Goal: Transaction & Acquisition: Obtain resource

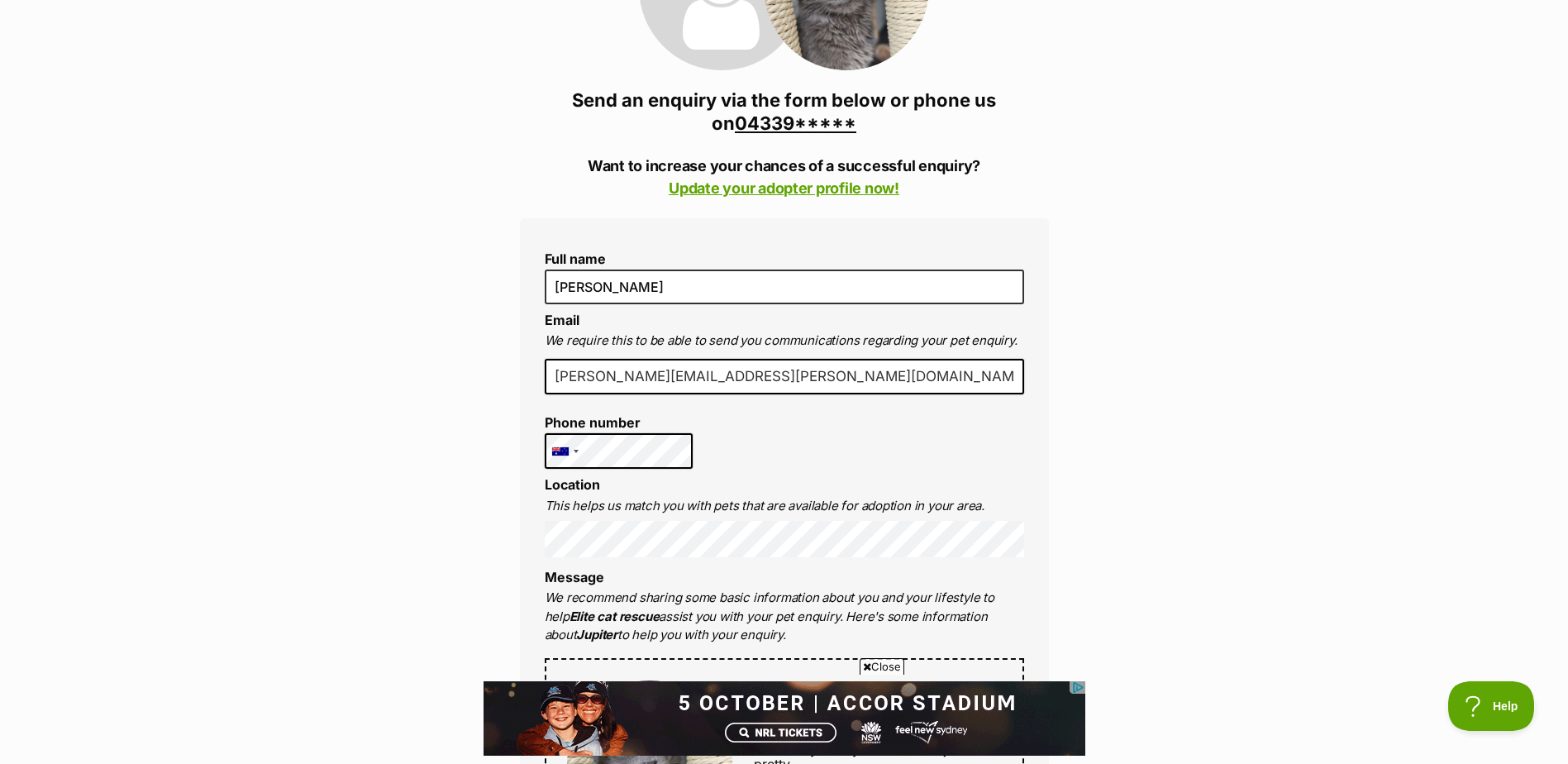
scroll to position [331, 0]
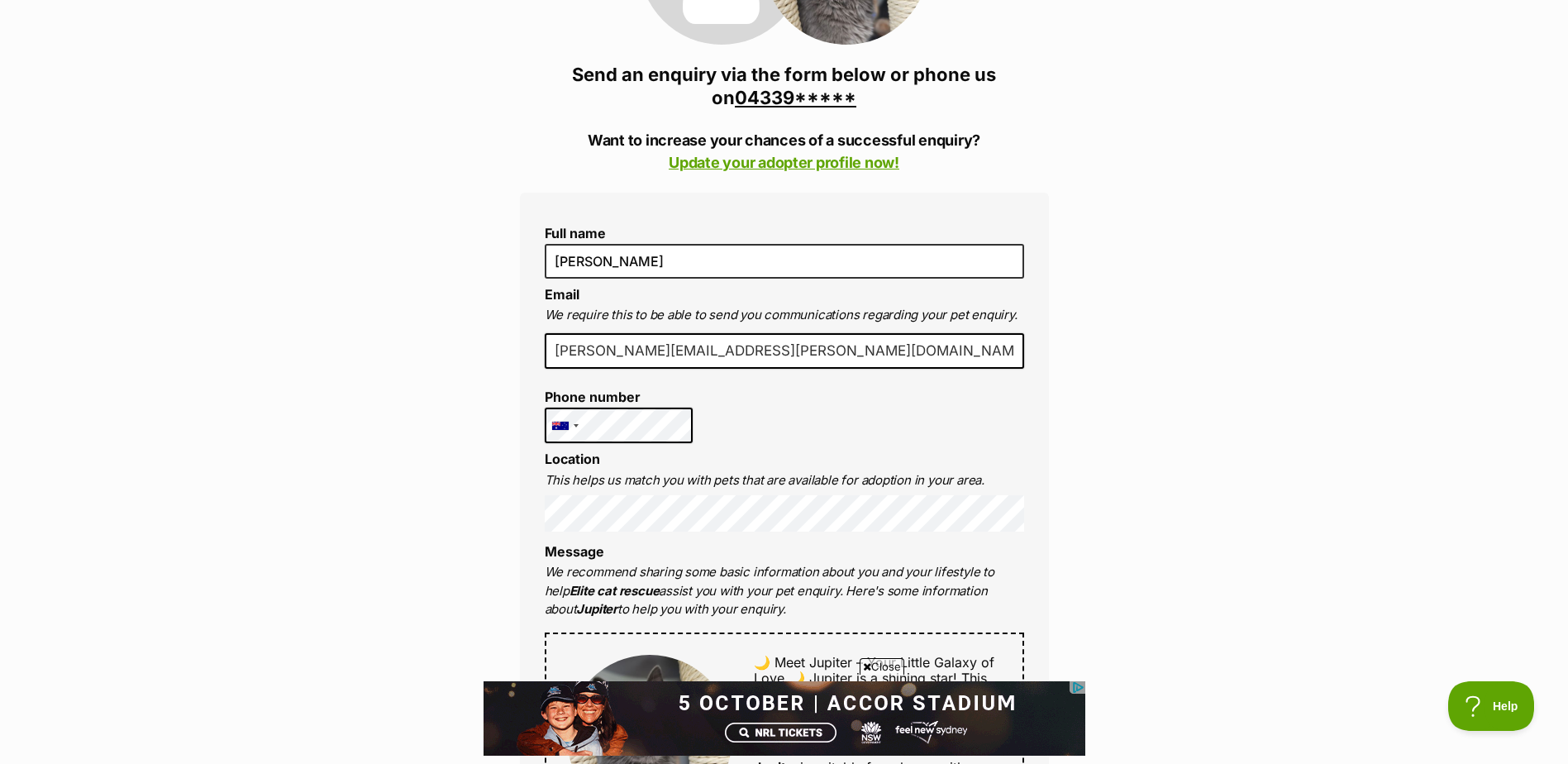
click at [867, 661] on icon at bounding box center [867, 666] width 8 height 11
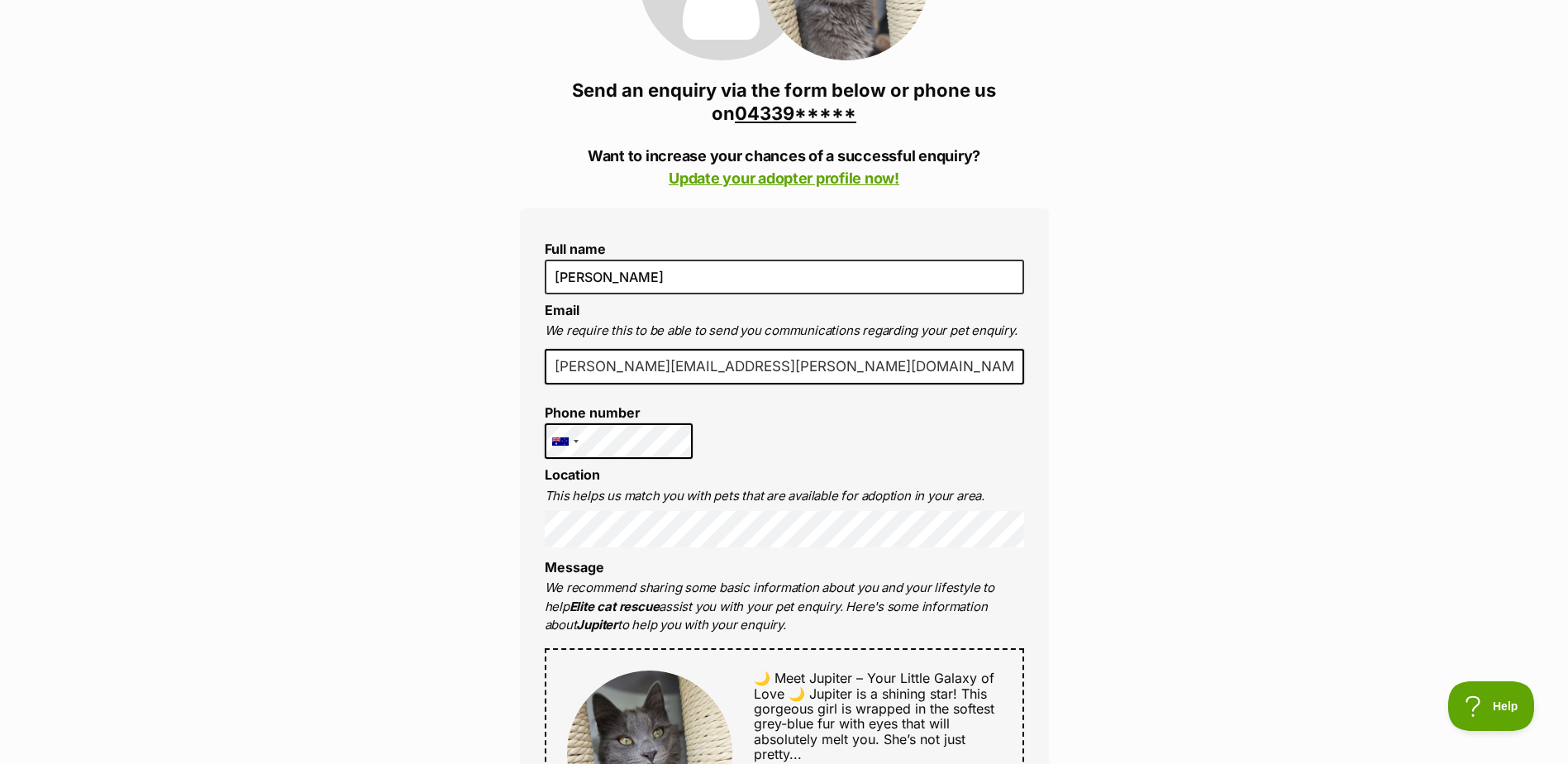
scroll to position [413, 0]
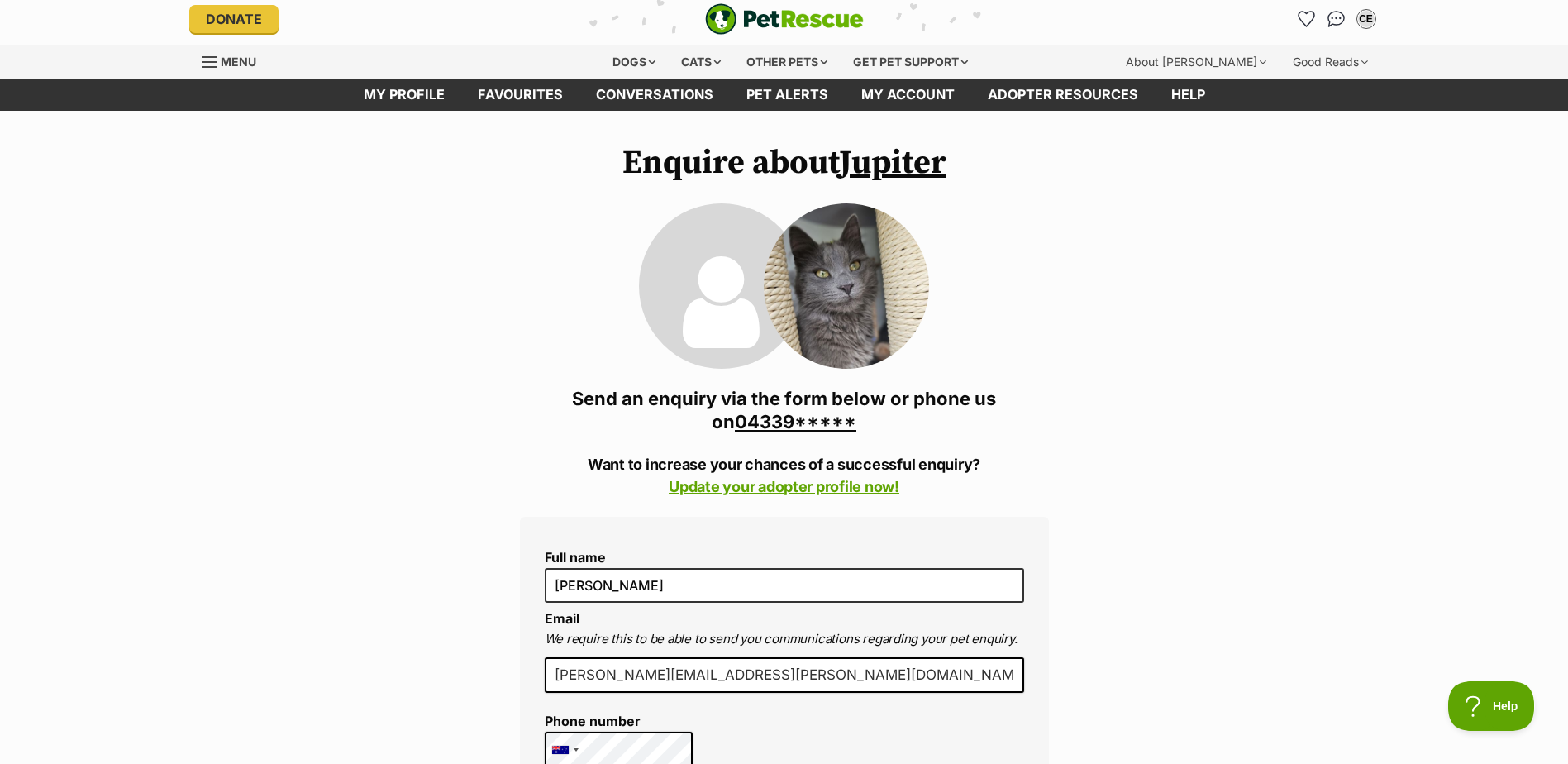
scroll to position [0, 0]
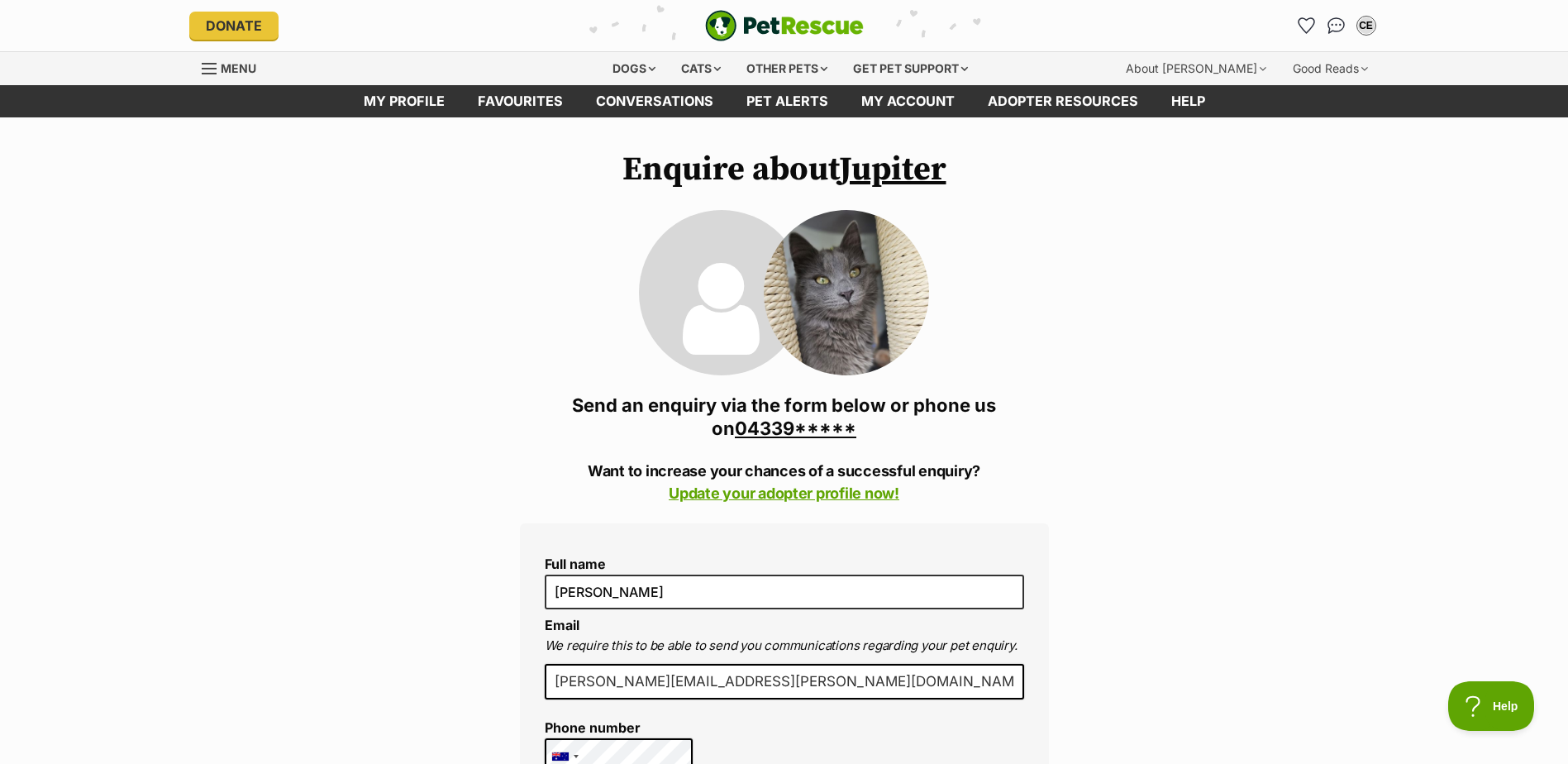
click at [809, 431] on link "04339*****" at bounding box center [796, 428] width 122 height 22
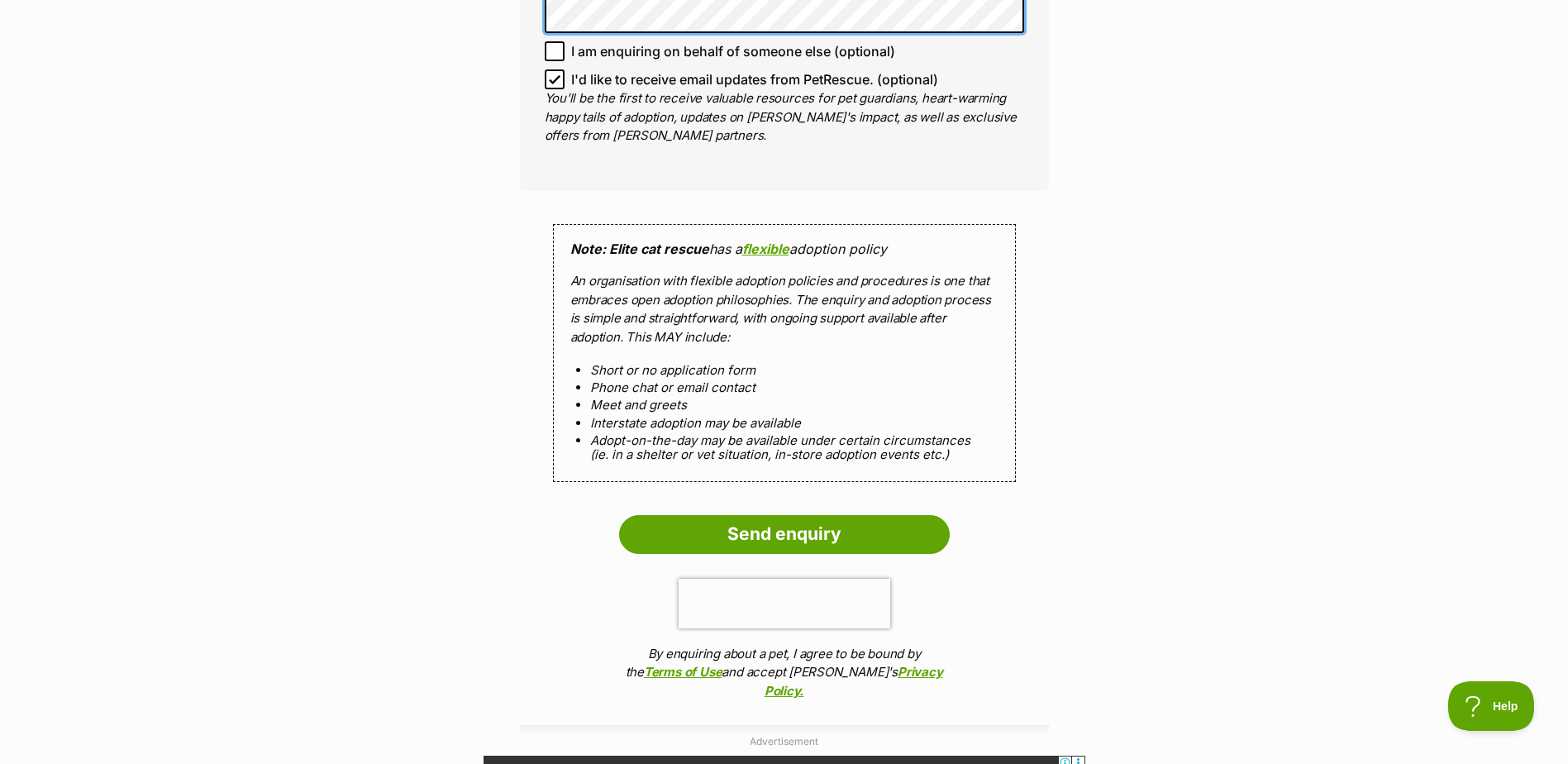
scroll to position [1901, 0]
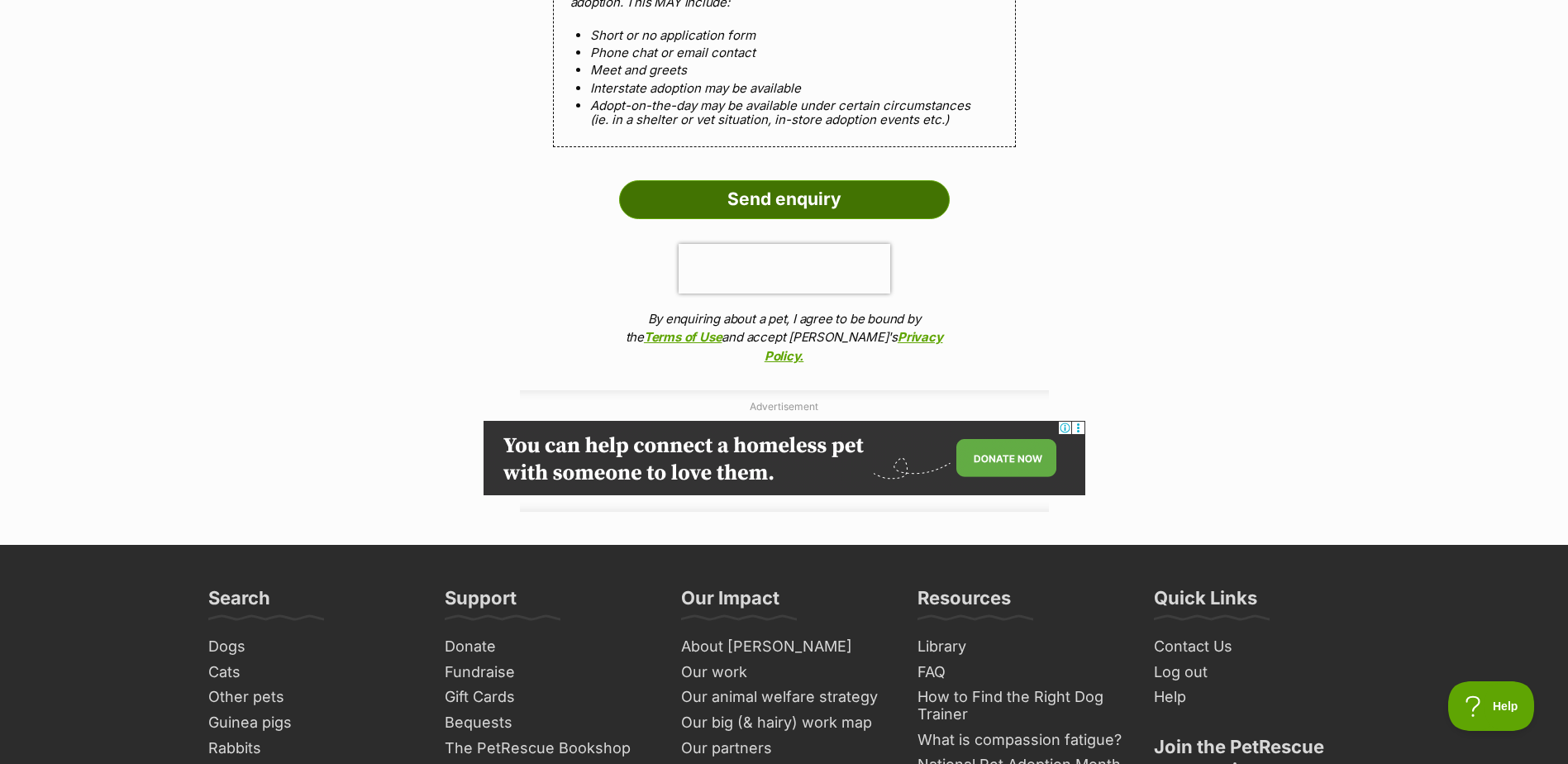
click at [797, 199] on input "Send enquiry" at bounding box center [785, 200] width 331 height 38
click at [775, 203] on input "Send enquiry" at bounding box center [785, 200] width 331 height 38
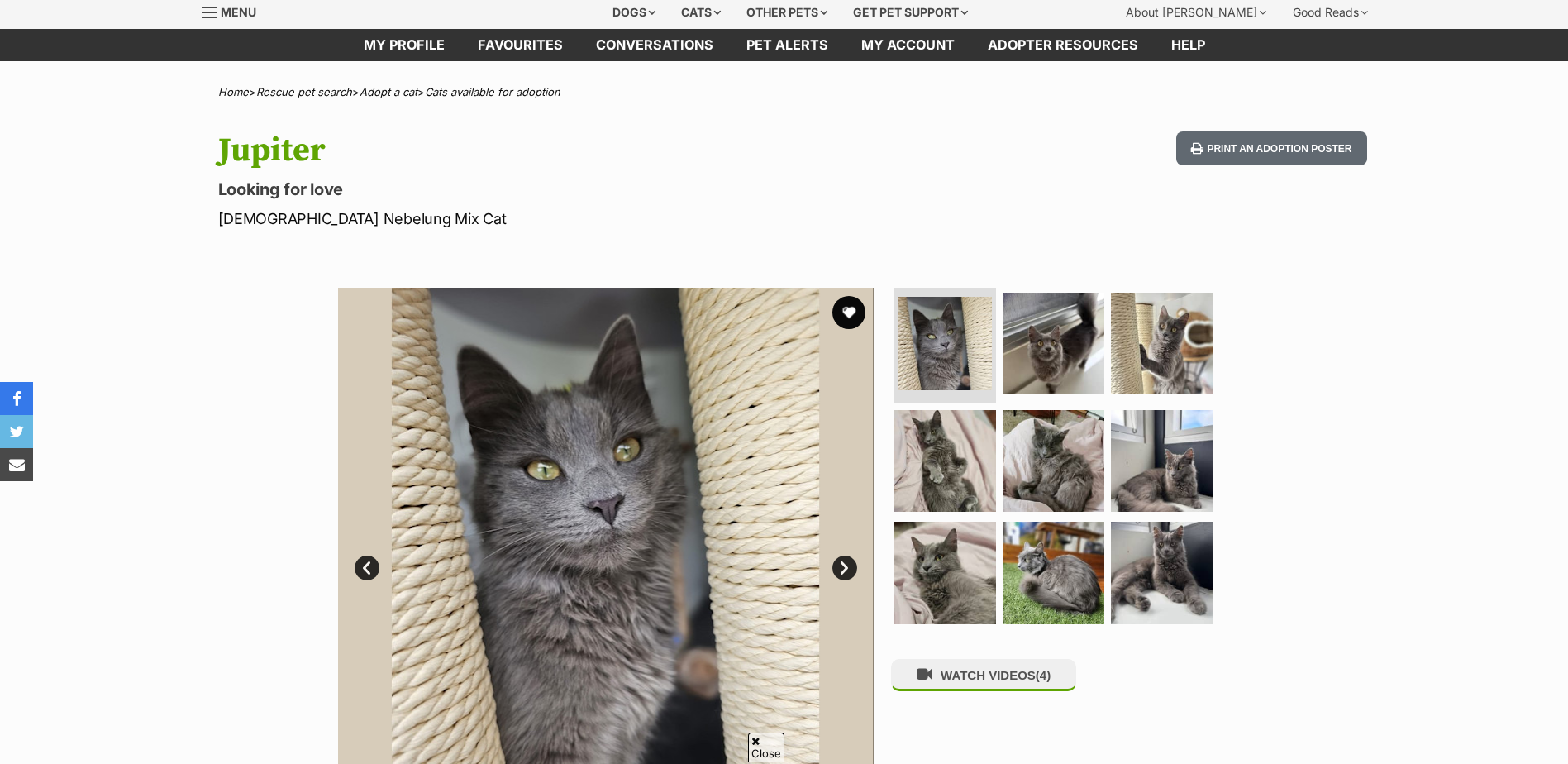
scroll to position [165, 0]
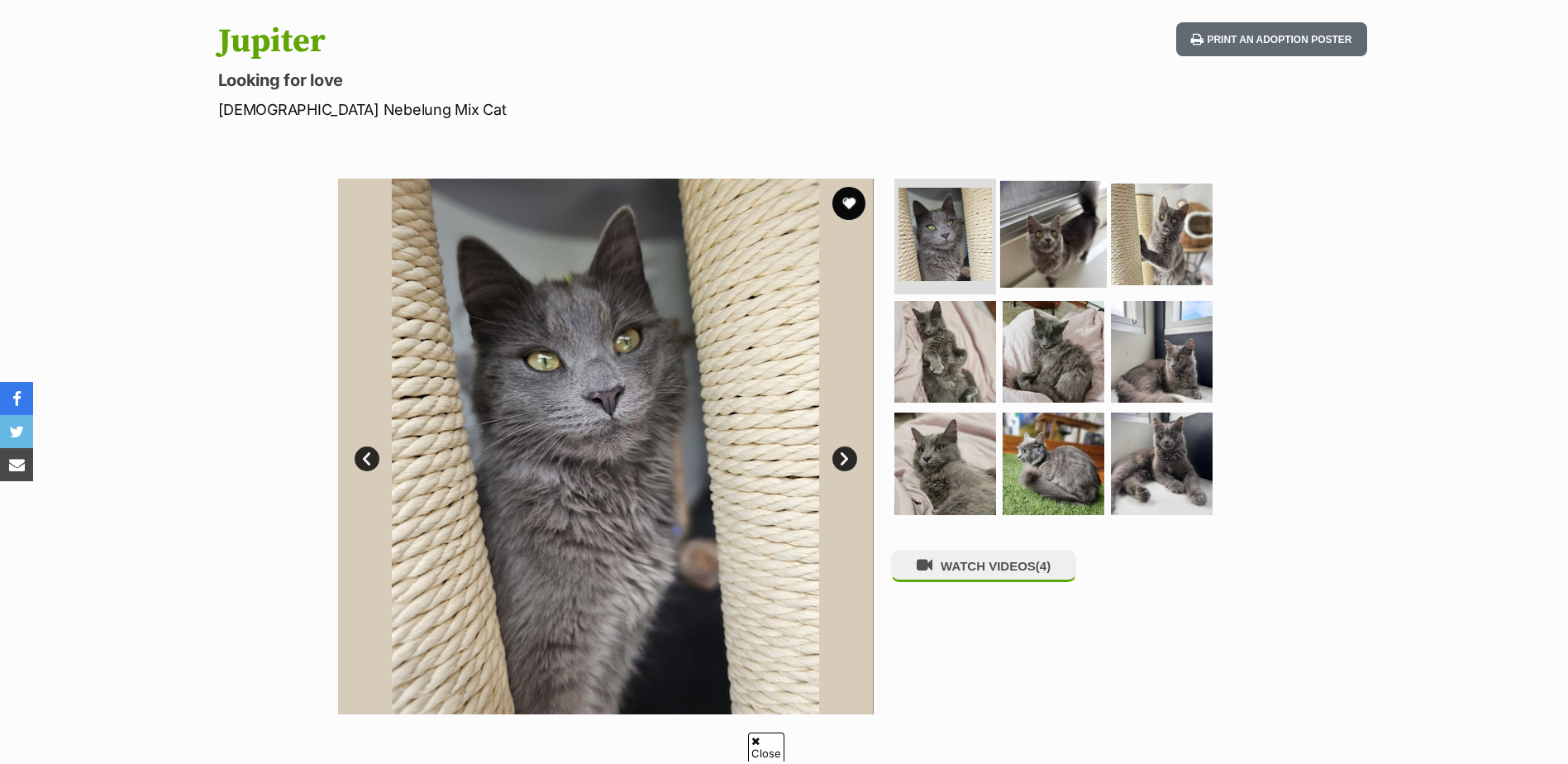
click at [1061, 239] on img at bounding box center [1054, 235] width 107 height 107
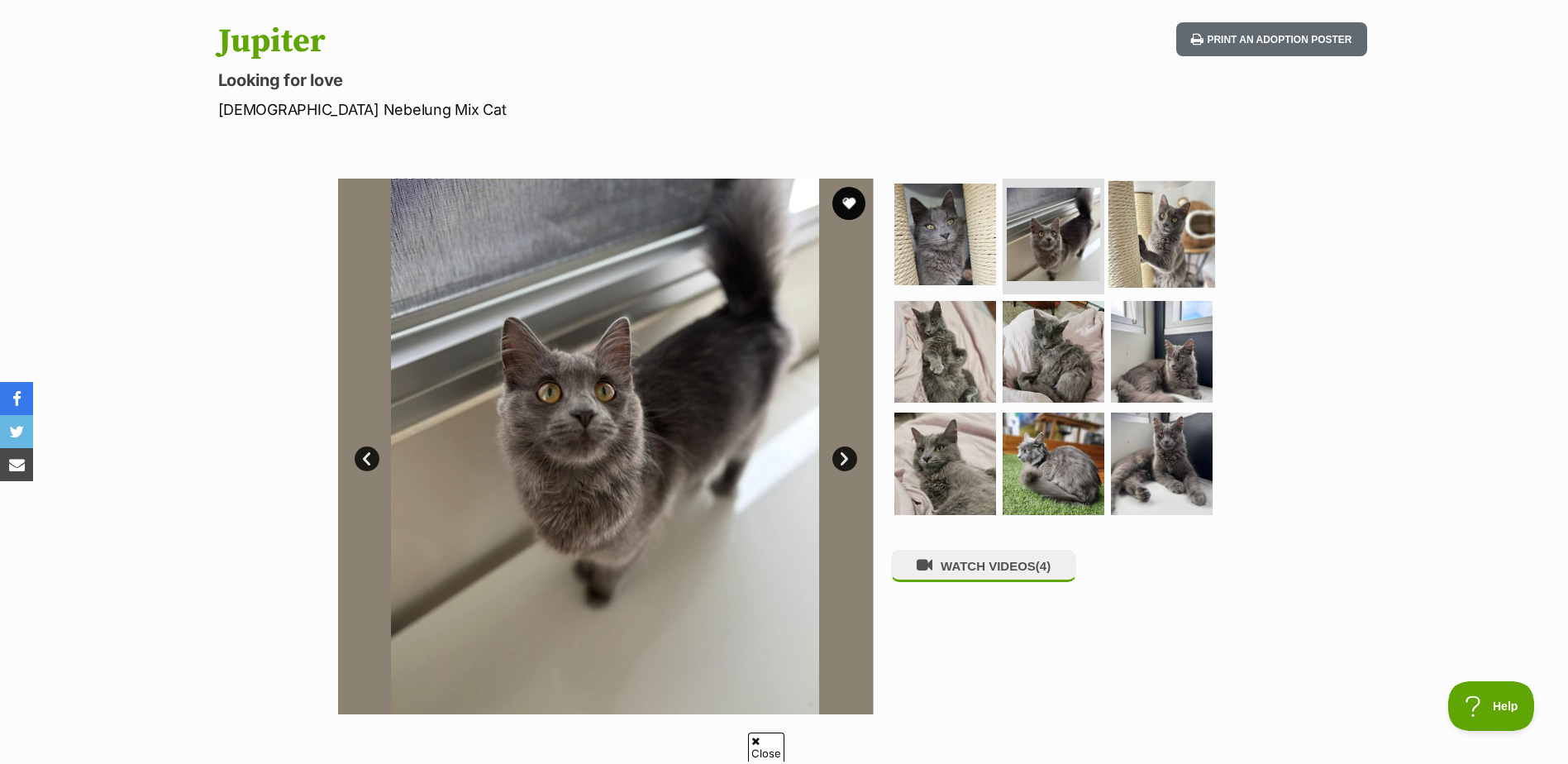
scroll to position [0, 0]
click at [1138, 240] on img at bounding box center [1162, 235] width 107 height 107
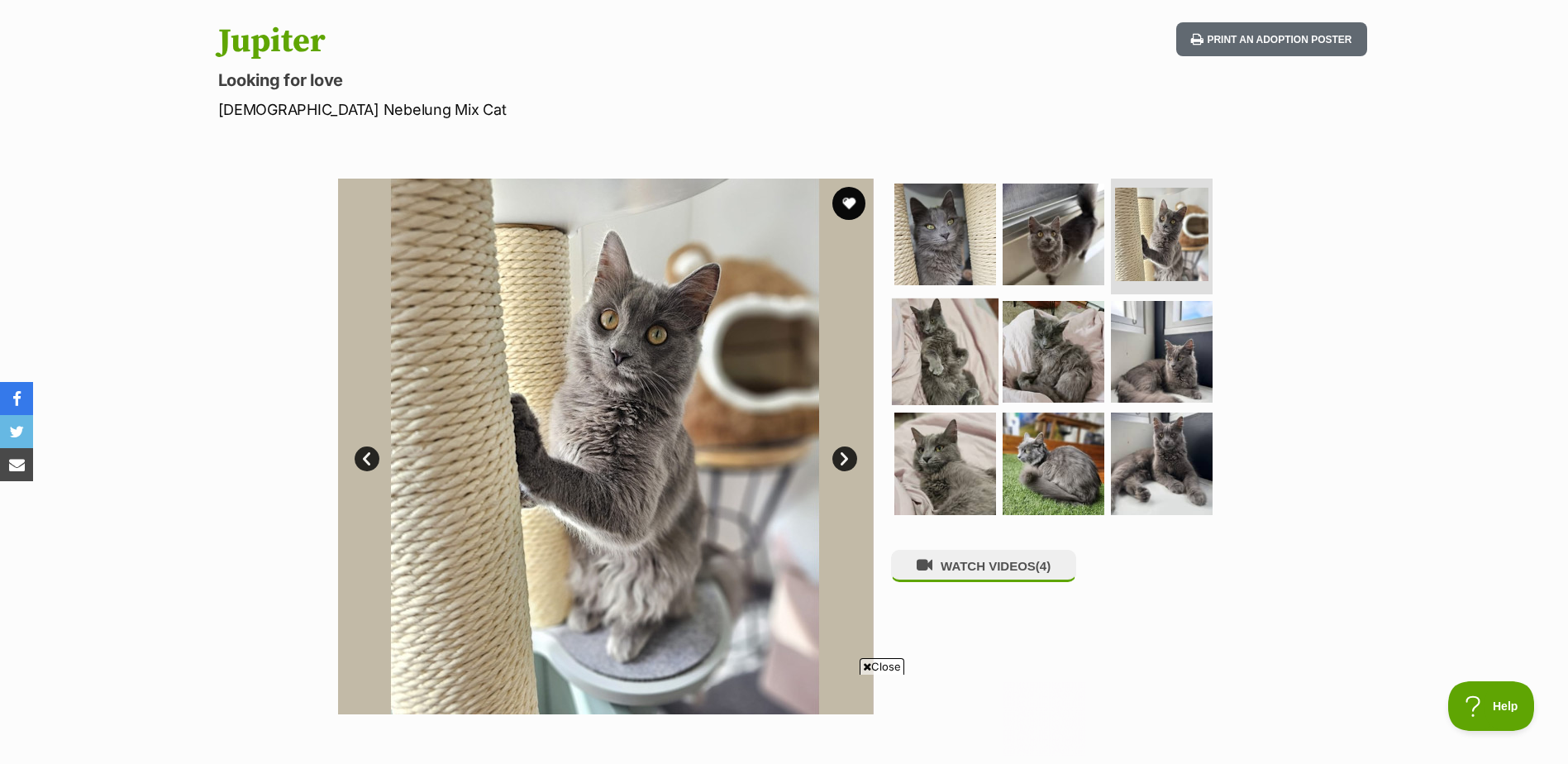
click at [954, 352] on img at bounding box center [945, 351] width 107 height 107
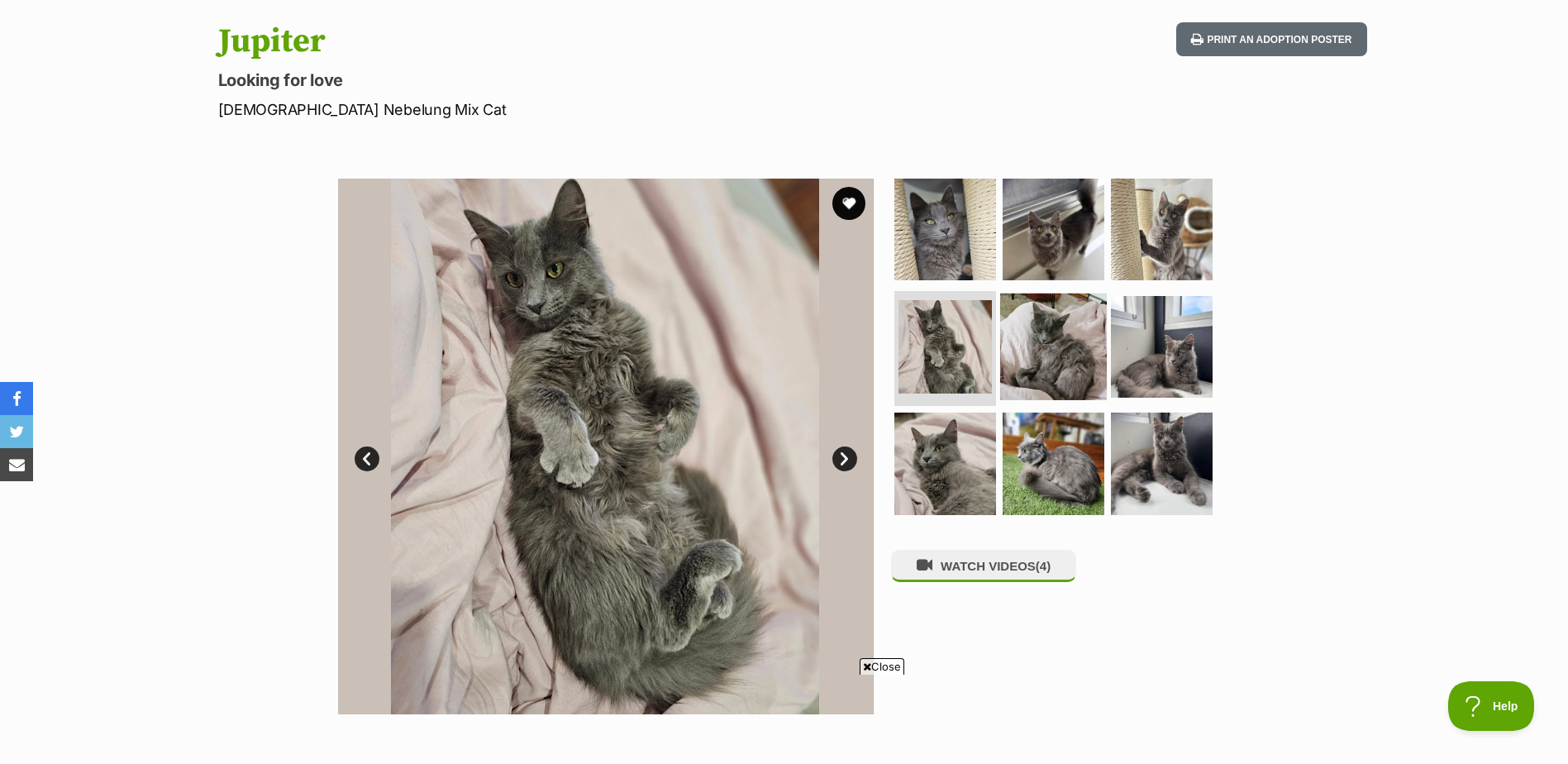
click at [1037, 341] on img at bounding box center [1054, 347] width 107 height 107
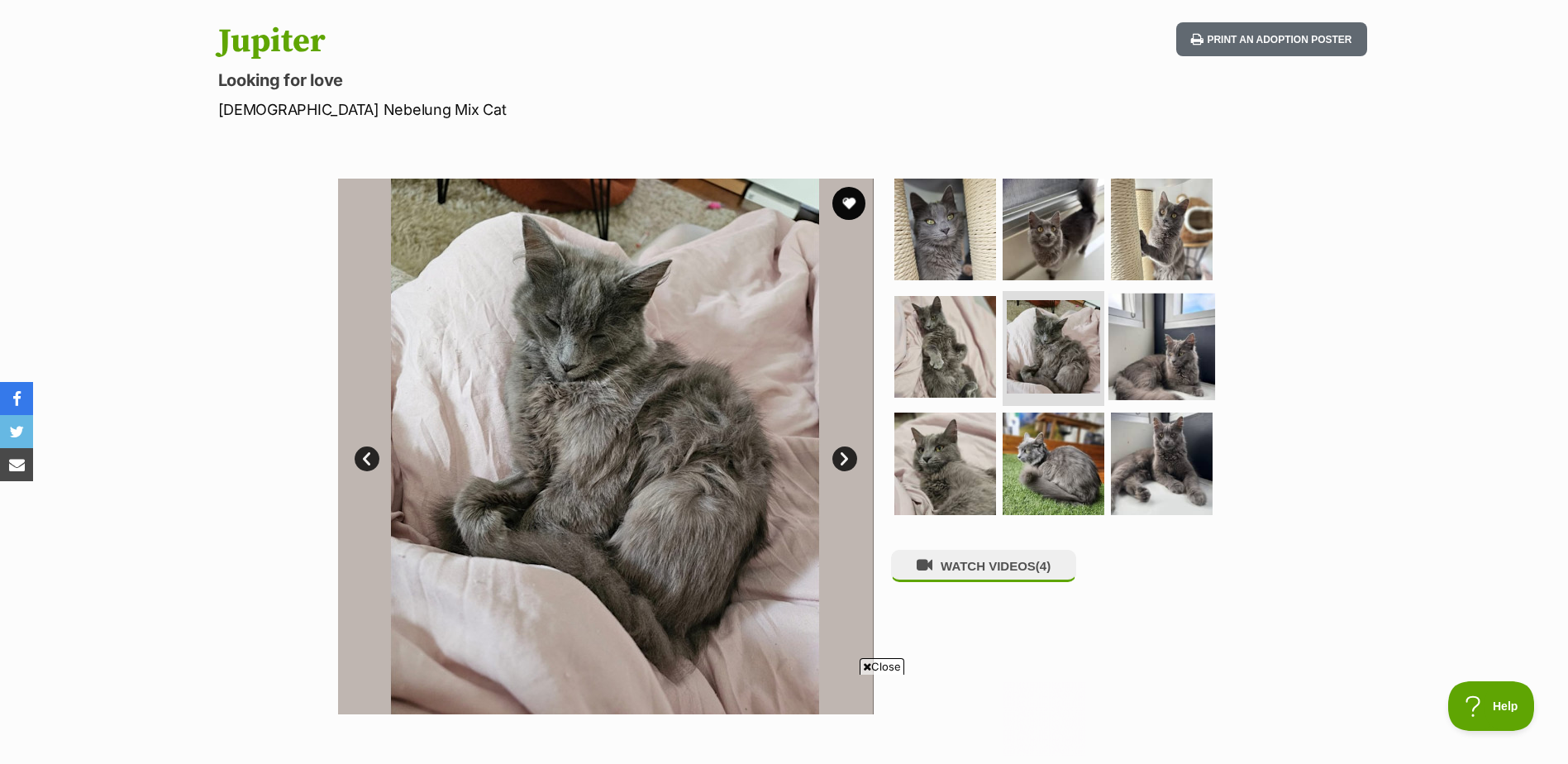
click at [1179, 343] on img at bounding box center [1162, 347] width 107 height 107
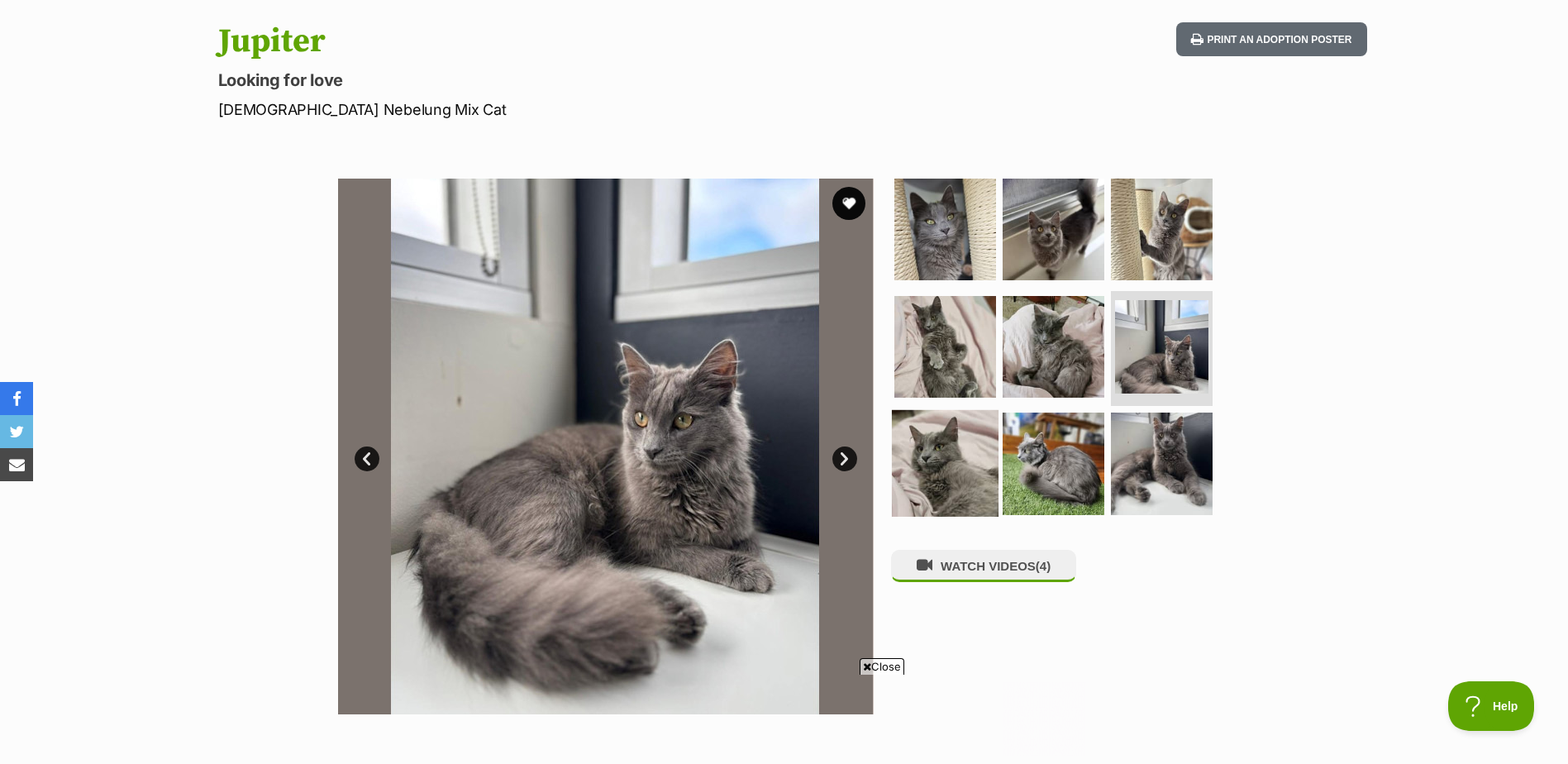
click at [957, 465] on img at bounding box center [945, 463] width 107 height 107
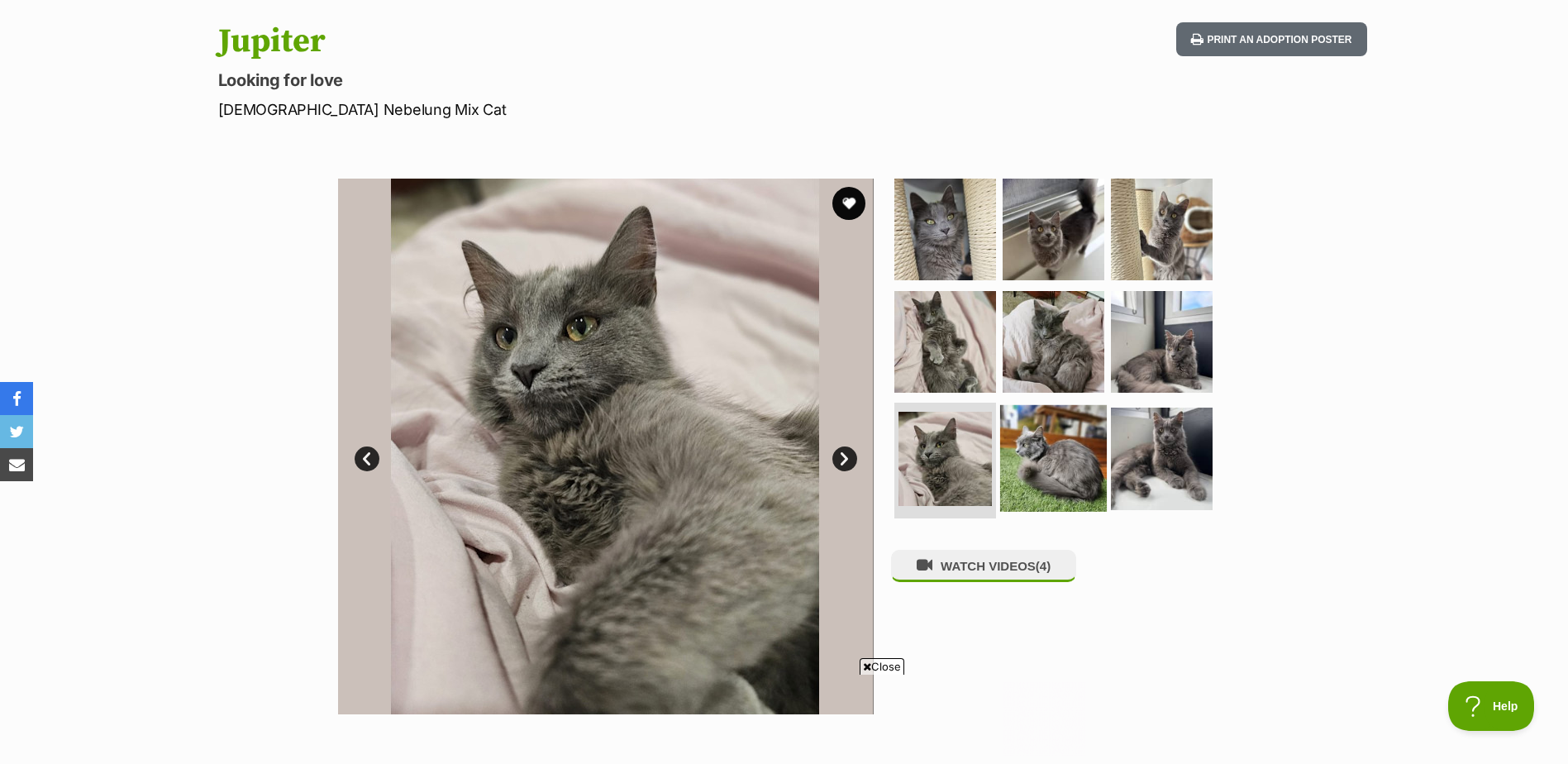
click at [1039, 460] on img at bounding box center [1054, 458] width 107 height 107
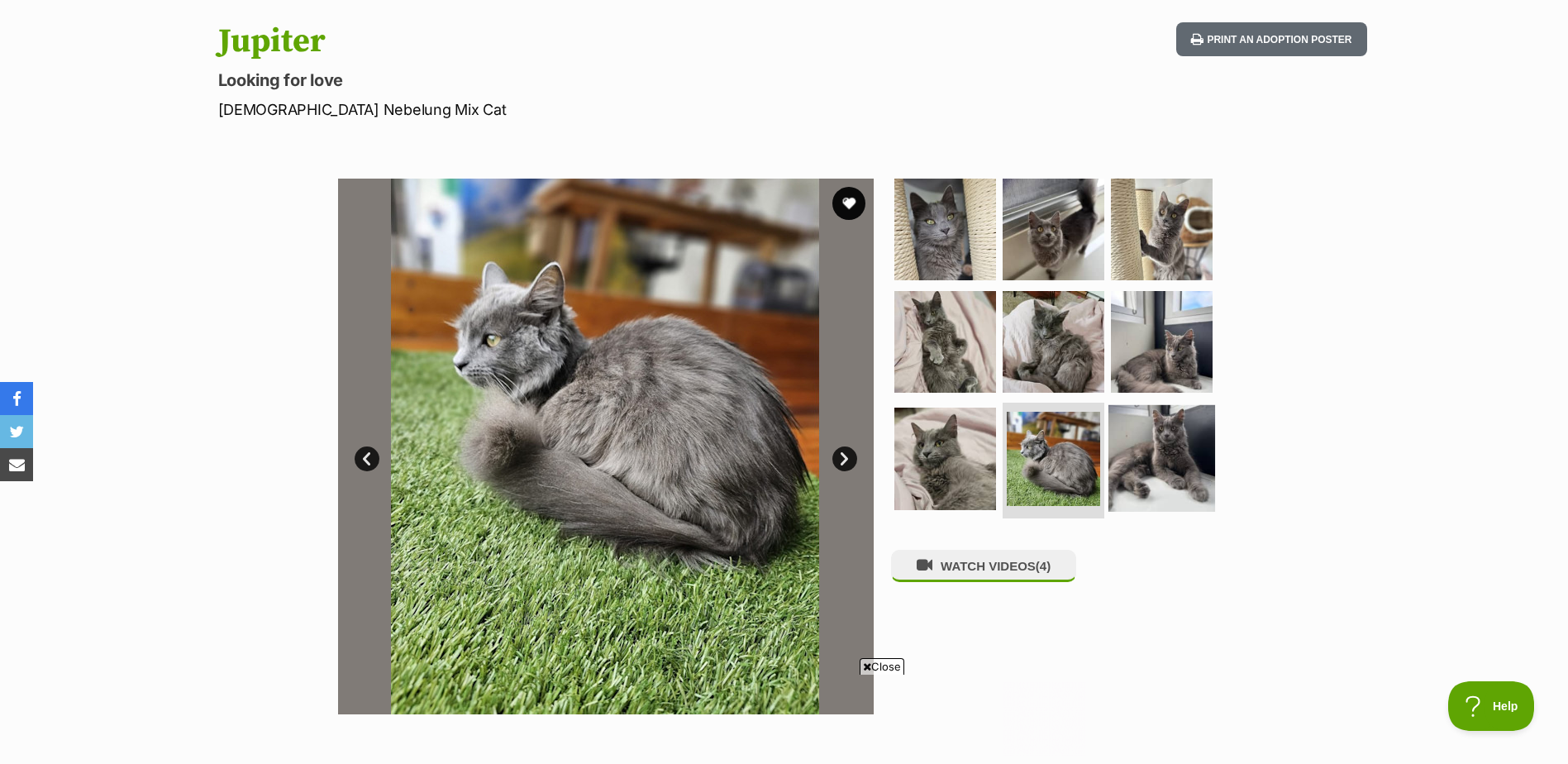
click at [1169, 458] on img at bounding box center [1162, 458] width 107 height 107
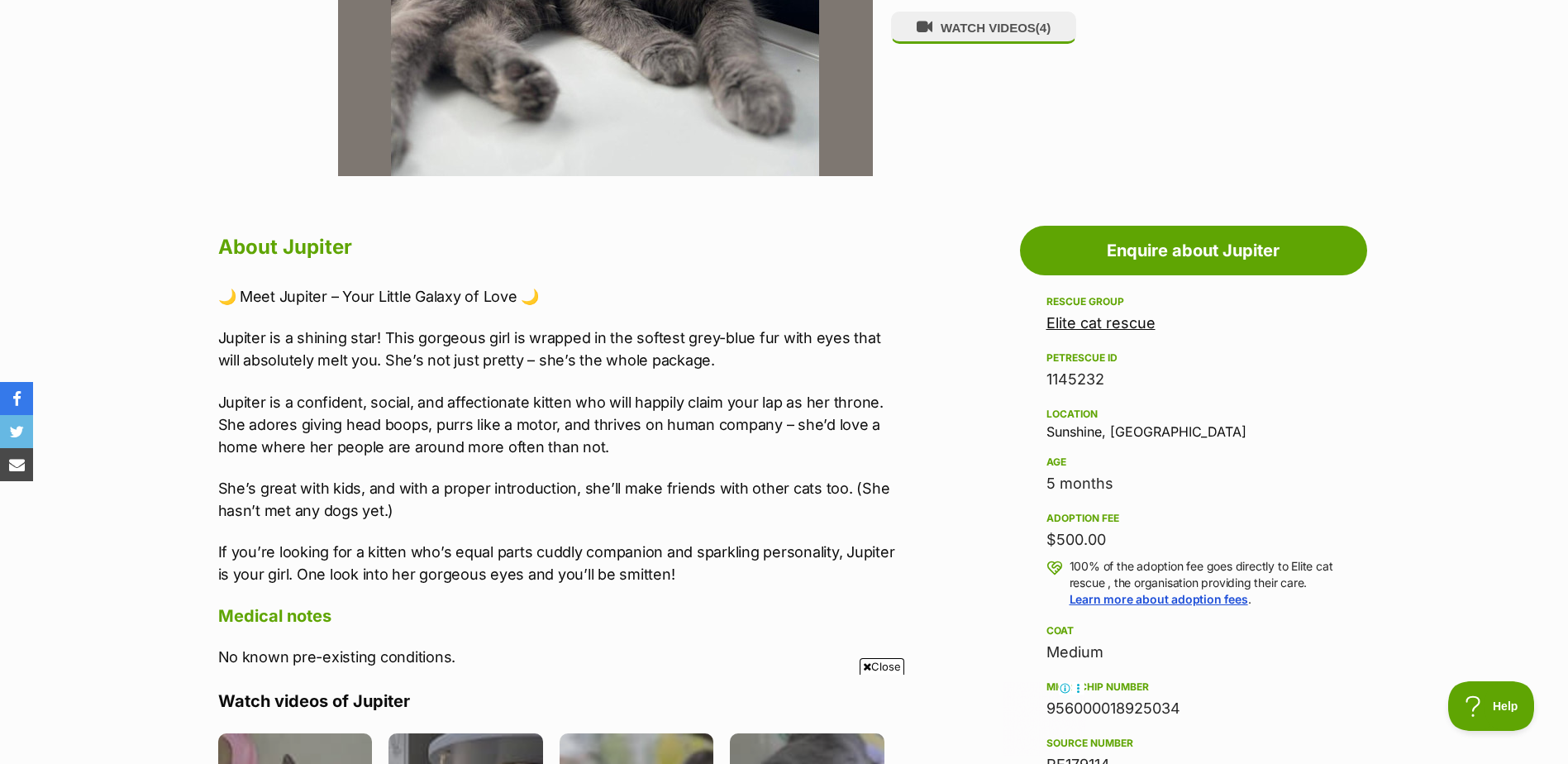
scroll to position [827, 0]
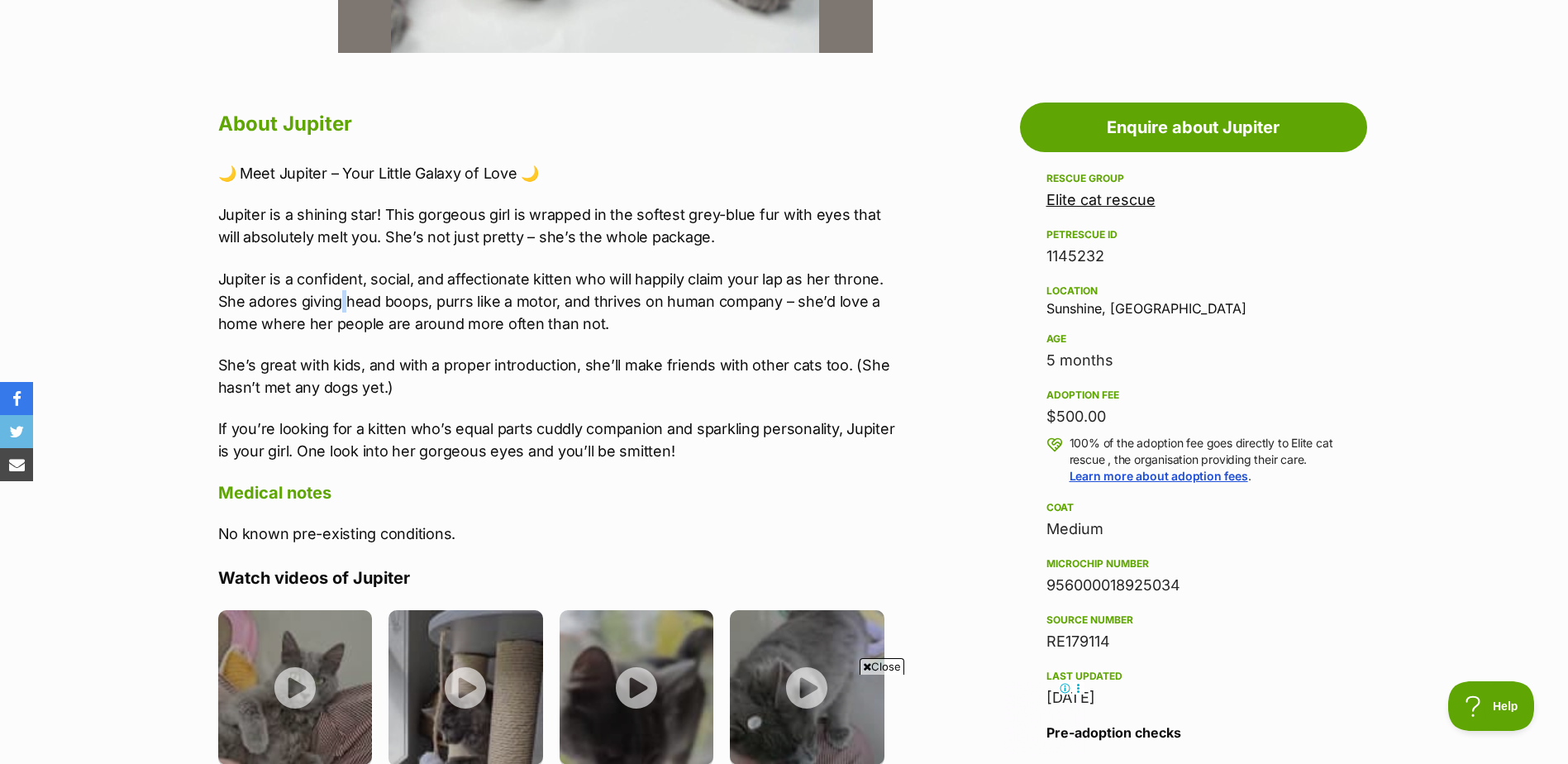
drag, startPoint x: 341, startPoint y: 291, endPoint x: 373, endPoint y: 305, distance: 34.9
click at [371, 305] on p "Jupiter is a confident, social, and affectionate kitten who will happily claim …" at bounding box center [559, 301] width 683 height 67
drag, startPoint x: 373, startPoint y: 305, endPoint x: 589, endPoint y: 329, distance: 217.3
click at [589, 329] on p "Jupiter is a confident, social, and affectionate kitten who will happily claim …" at bounding box center [559, 301] width 683 height 67
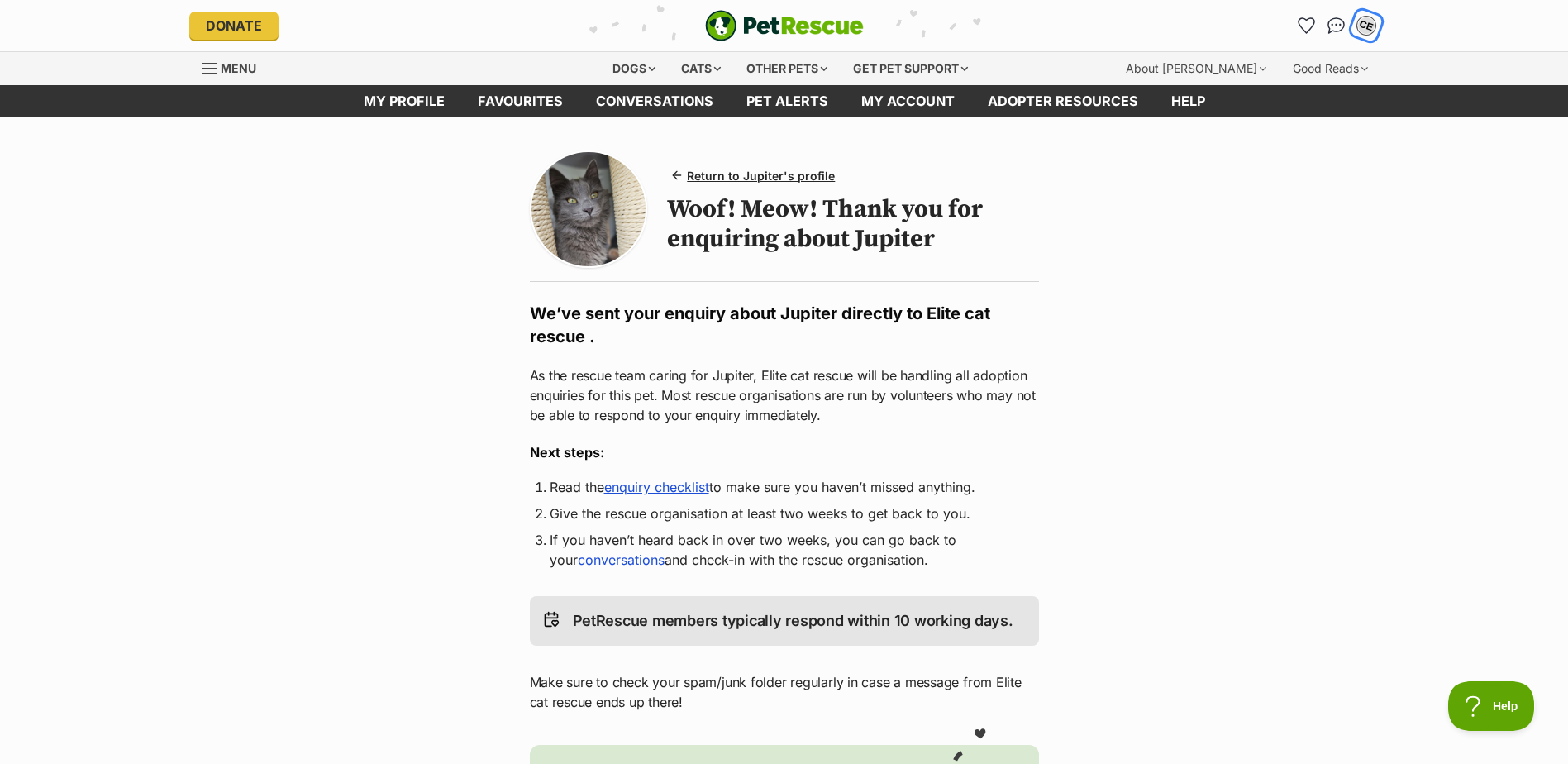
click at [1360, 31] on div "CE" at bounding box center [1367, 26] width 22 height 22
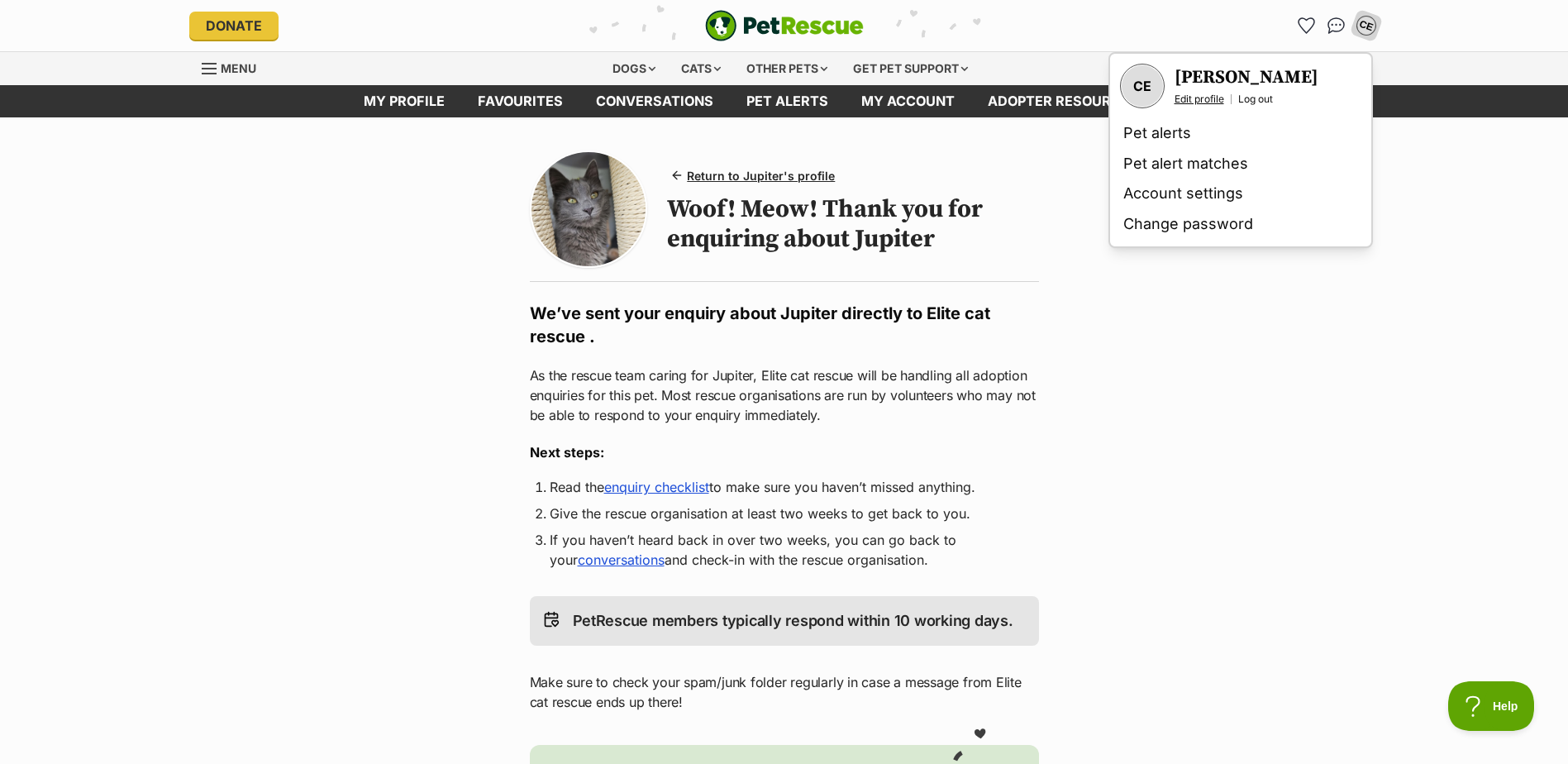
click at [1188, 97] on link "Edit profile" at bounding box center [1199, 99] width 49 height 13
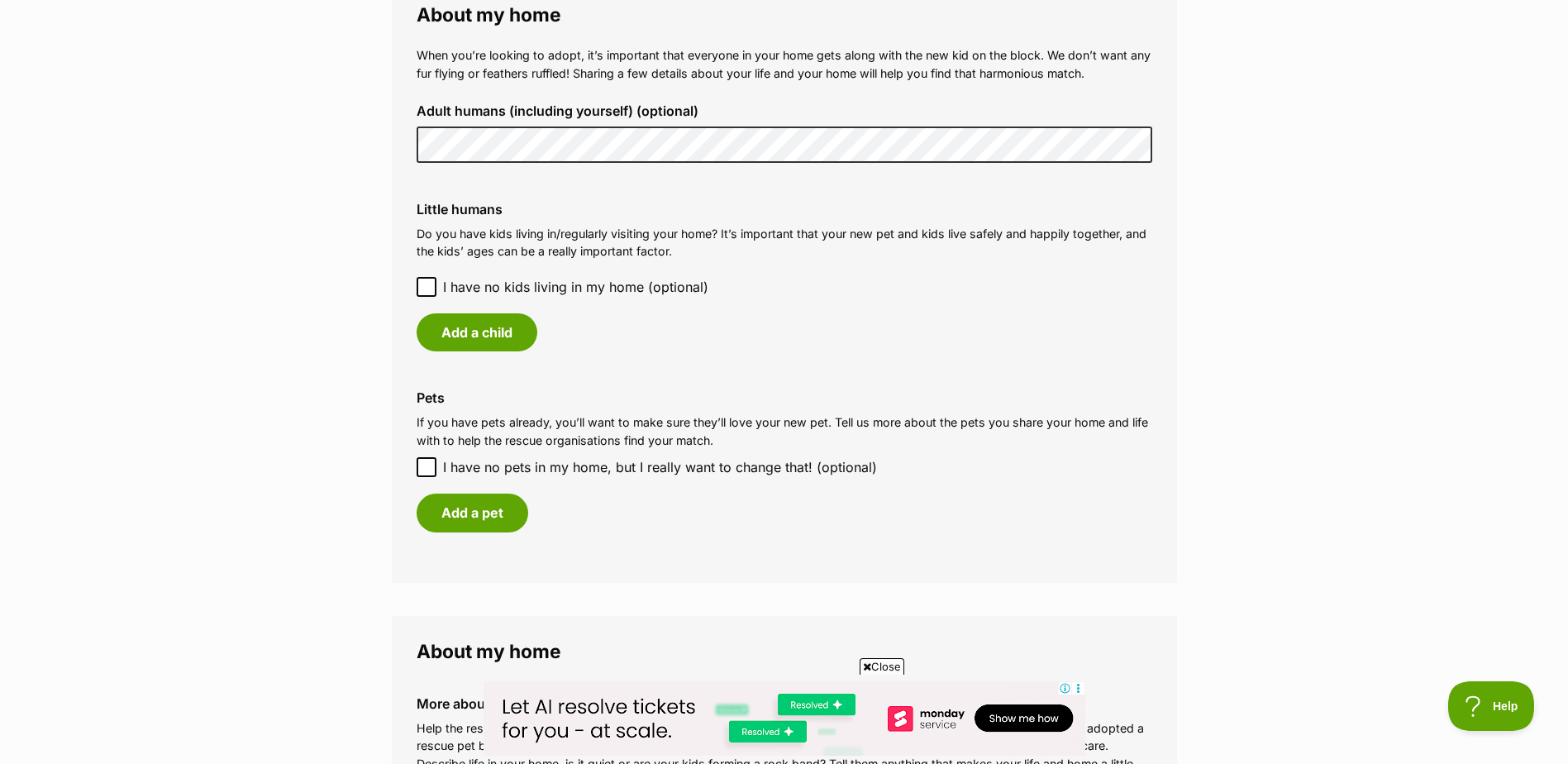
scroll to position [1240, 0]
click at [426, 287] on icon at bounding box center [427, 286] width 12 height 12
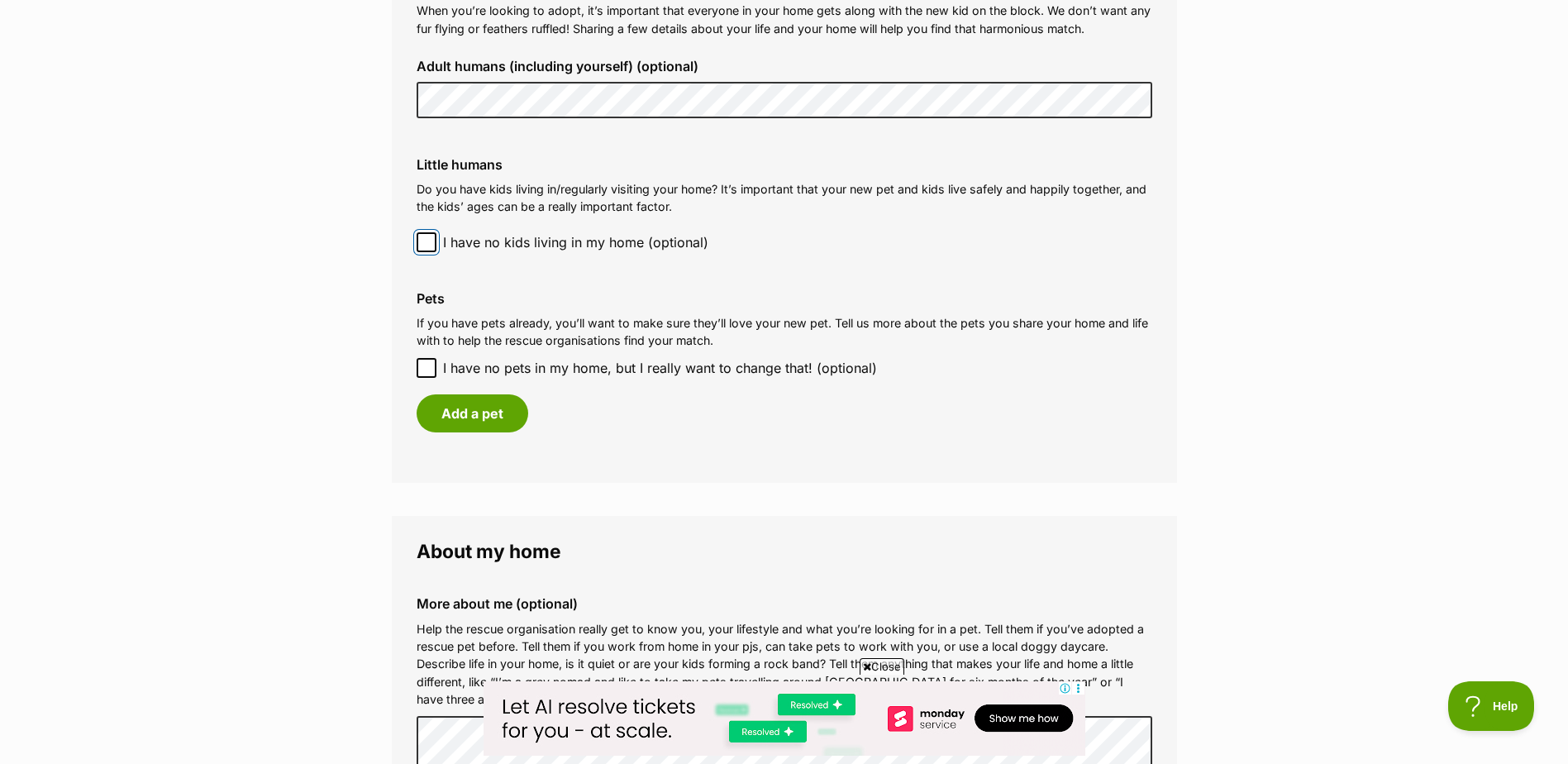
scroll to position [1323, 0]
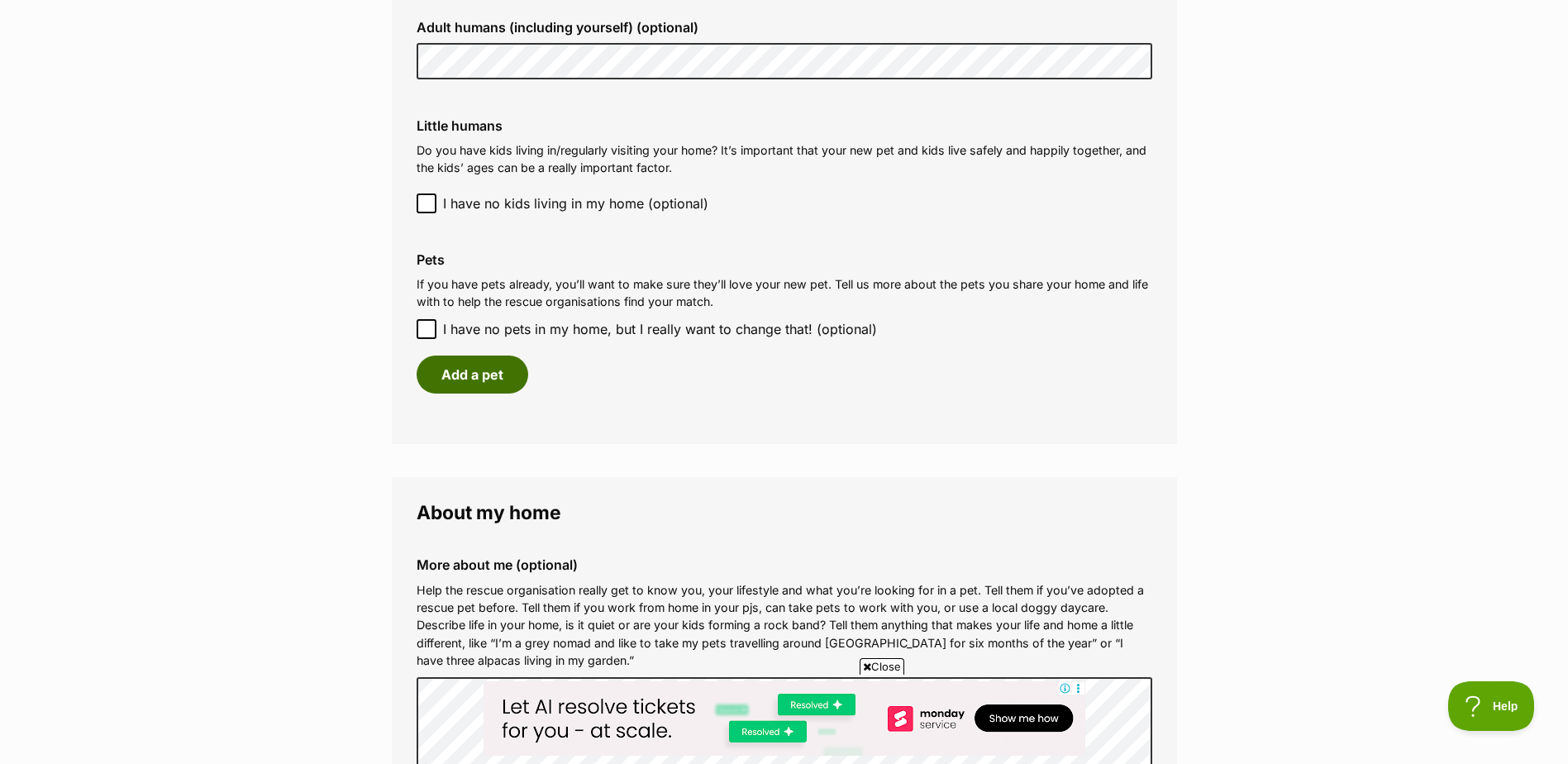
click at [491, 377] on button "Add a pet" at bounding box center [473, 375] width 112 height 38
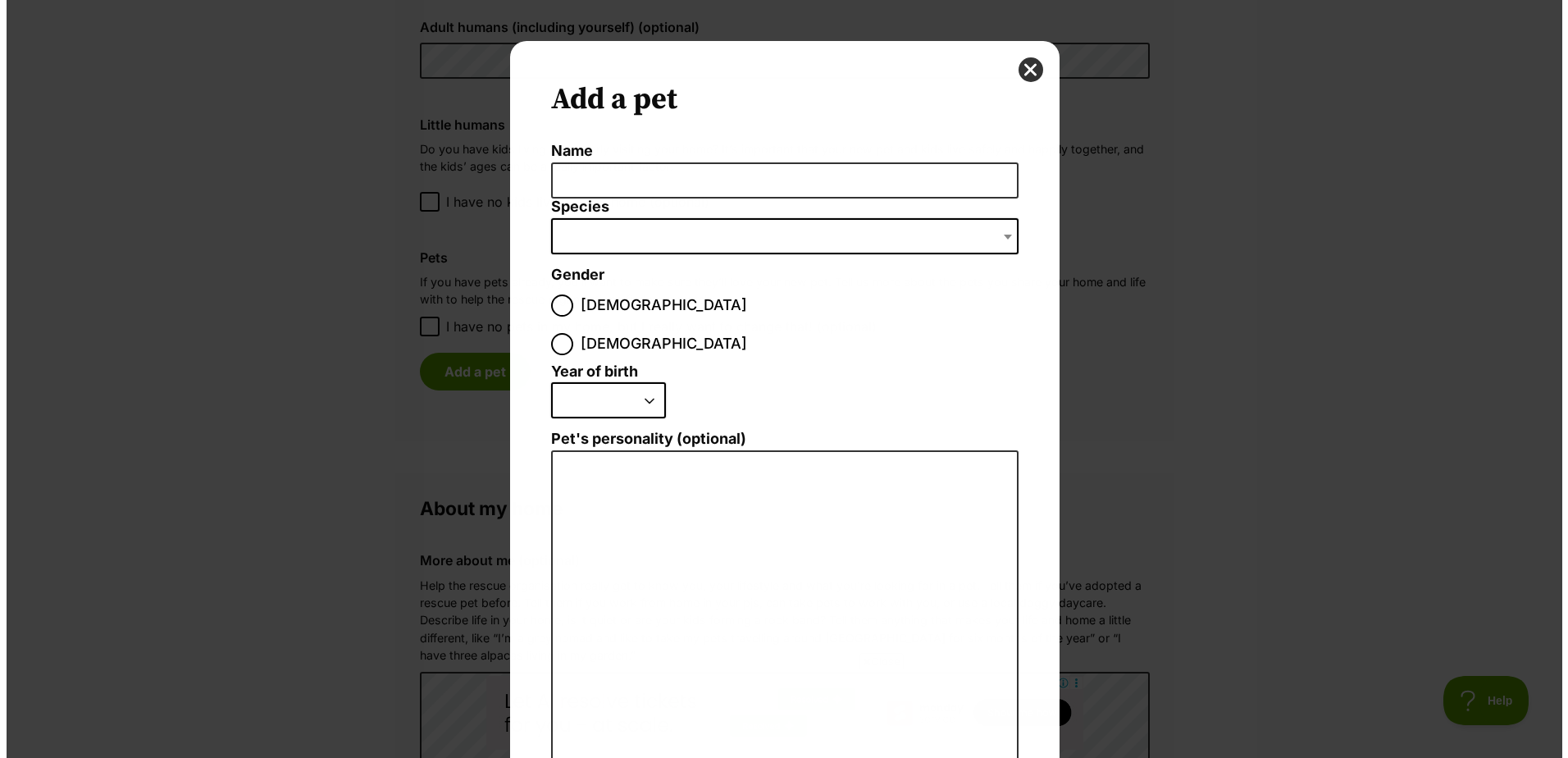
scroll to position [0, 0]
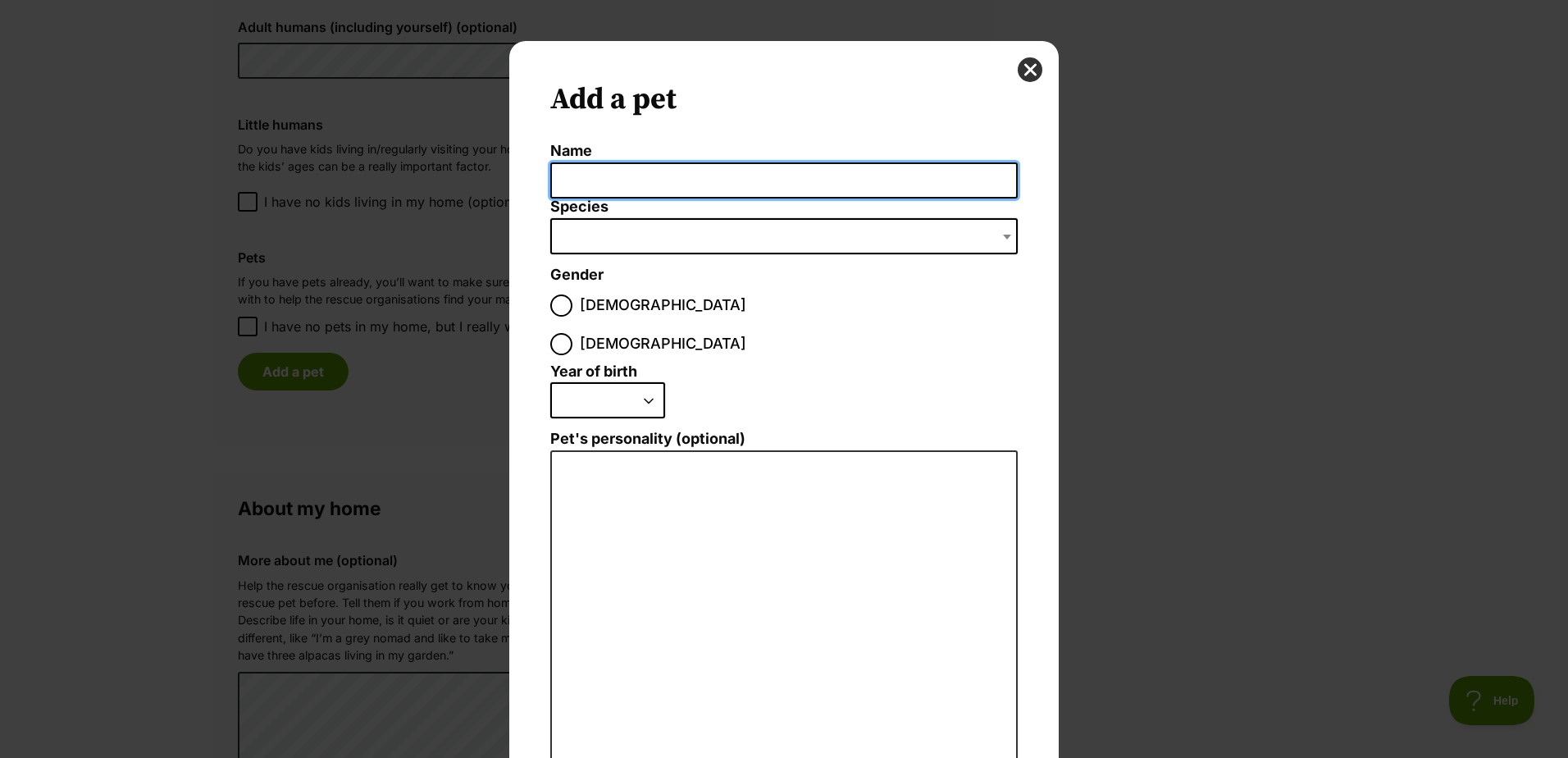
click at [629, 183] on input "Name" at bounding box center [784, 181] width 467 height 37
type input "Momo"
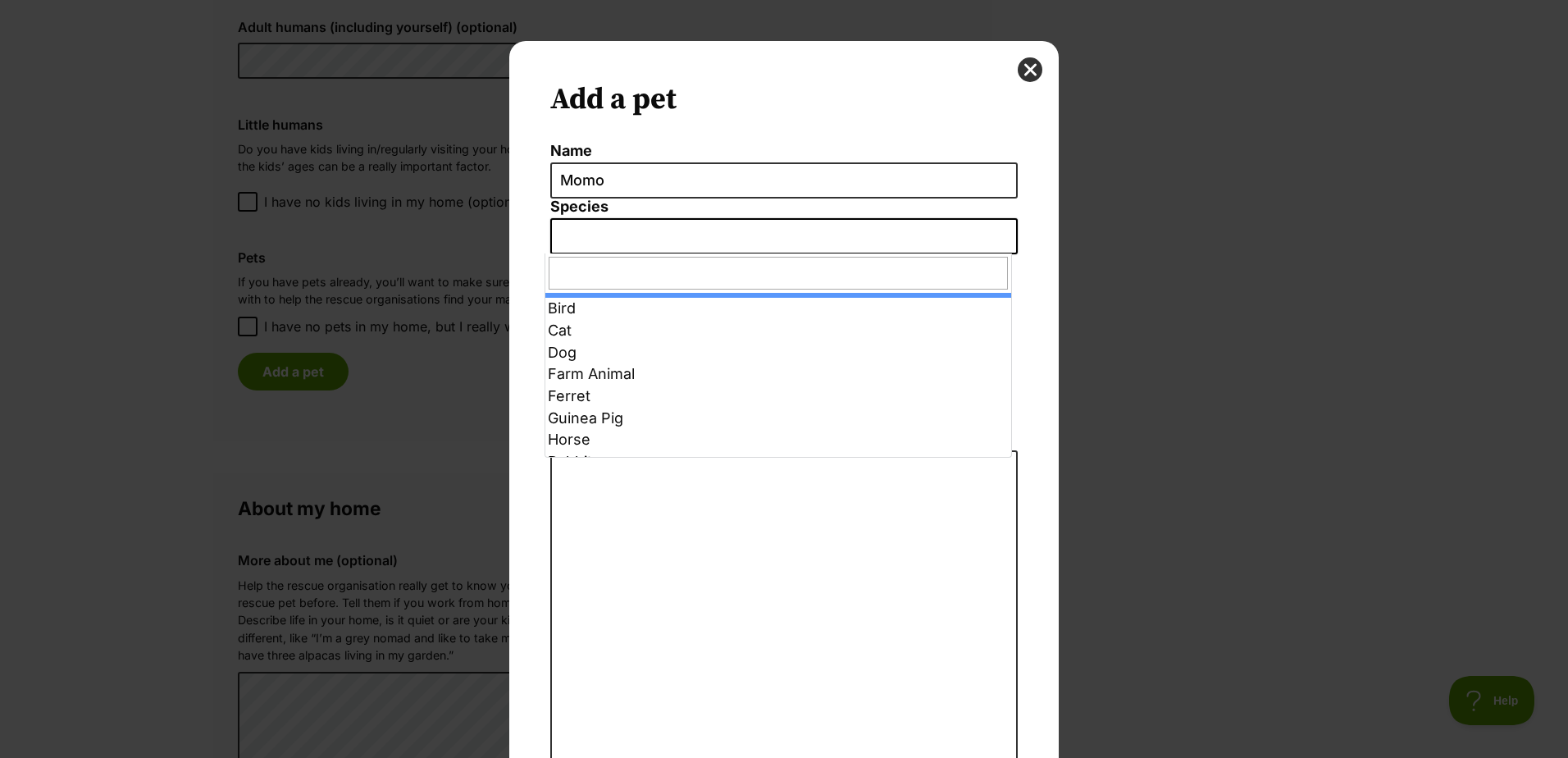
click at [629, 225] on span "Dialog Window - Close (Press escape to close)" at bounding box center [784, 236] width 467 height 36
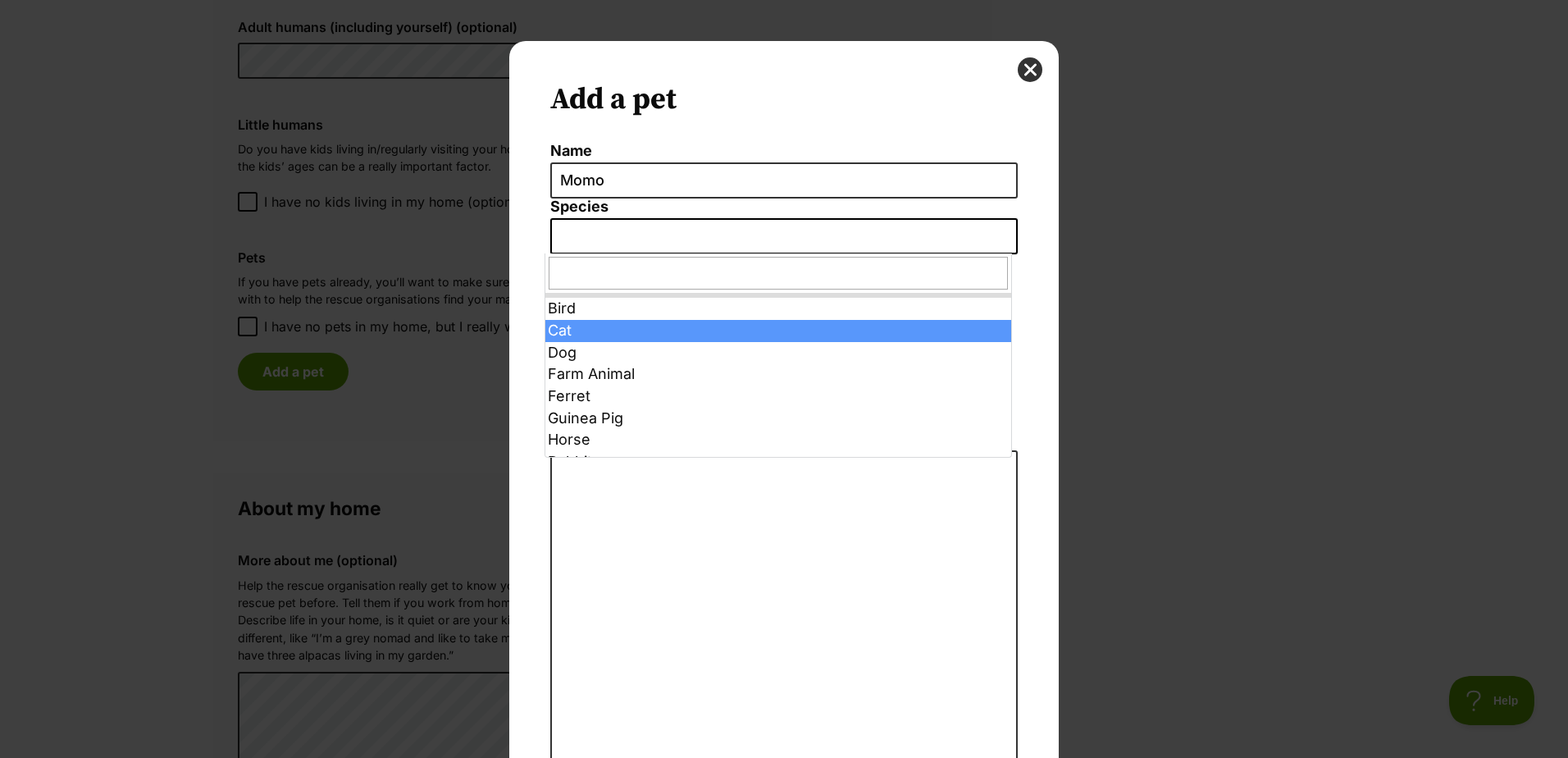
select select "2"
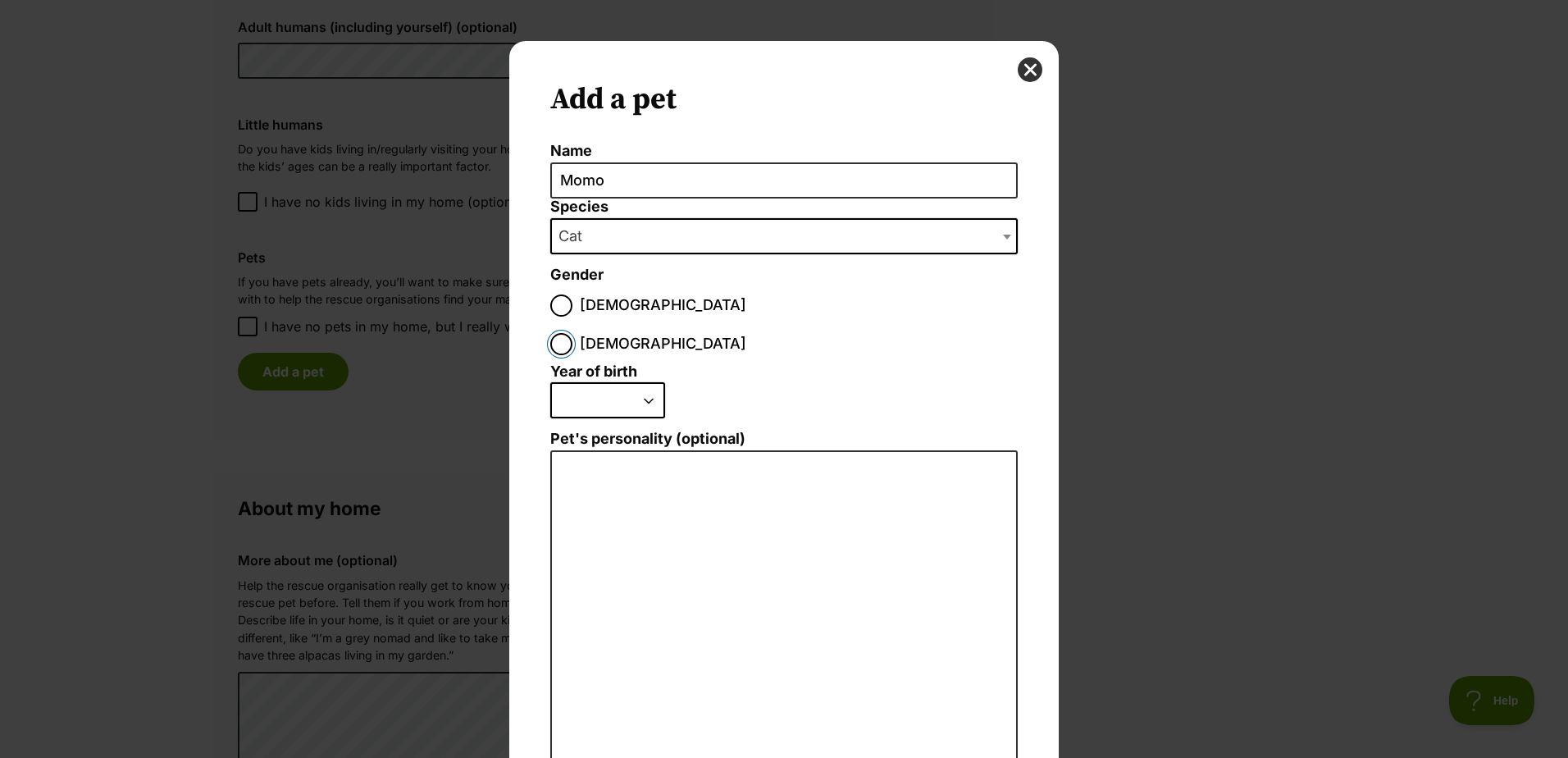
click at [572, 333] on input "Female" at bounding box center [561, 344] width 22 height 22
radio input "true"
click at [646, 382] on select "2025 2024 2023 2022 2021 2020 2019 2018 2017 2016 2015 2014 2013 2012 2011 2010…" at bounding box center [607, 400] width 115 height 36
select select "2021"
click at [550, 382] on select "2025 2024 2023 2022 2021 2020 2019 2018 2017 2016 2015 2014 2013 2012 2011 2010…" at bounding box center [607, 400] width 115 height 36
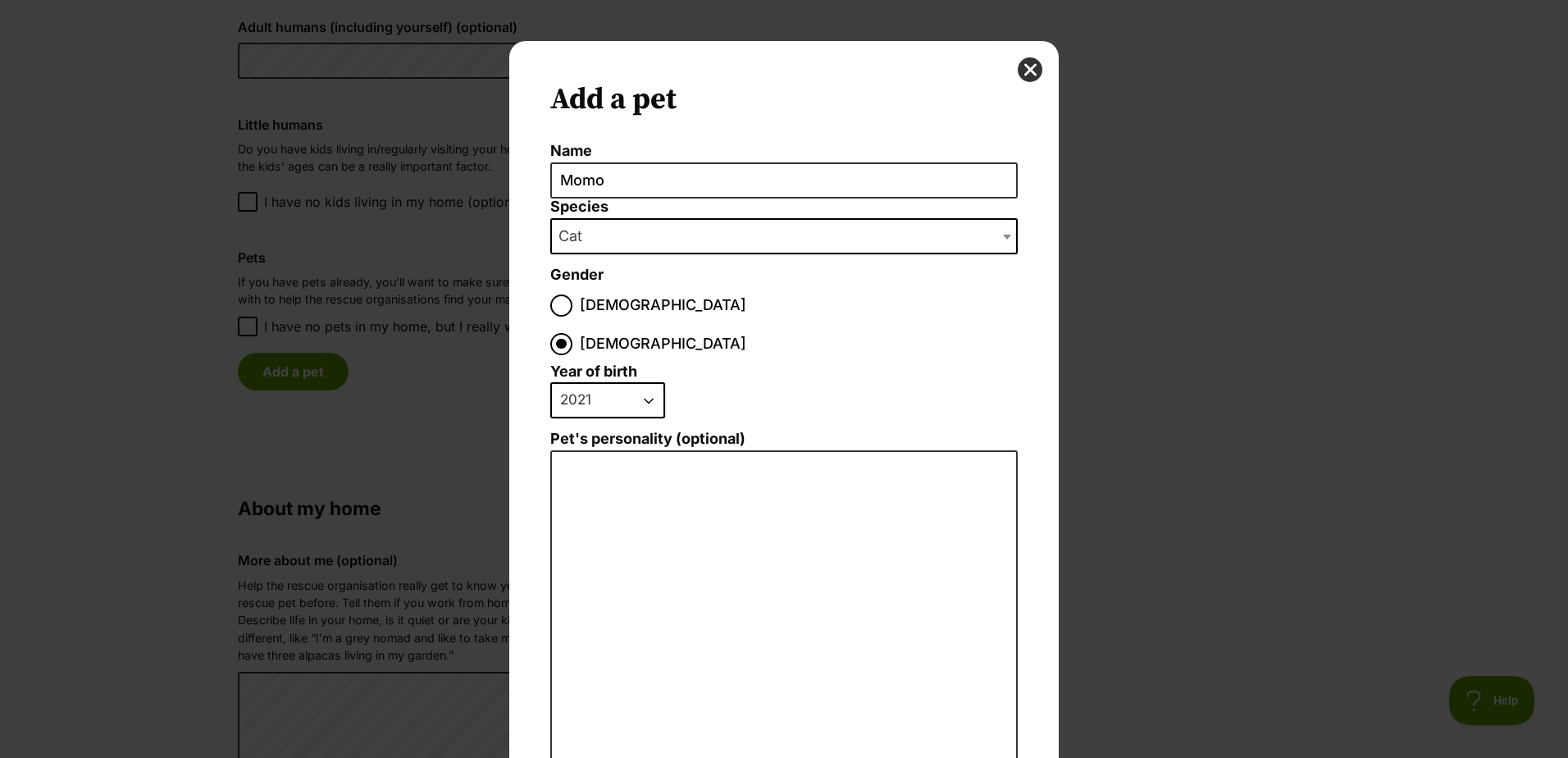
scroll to position [119, 0]
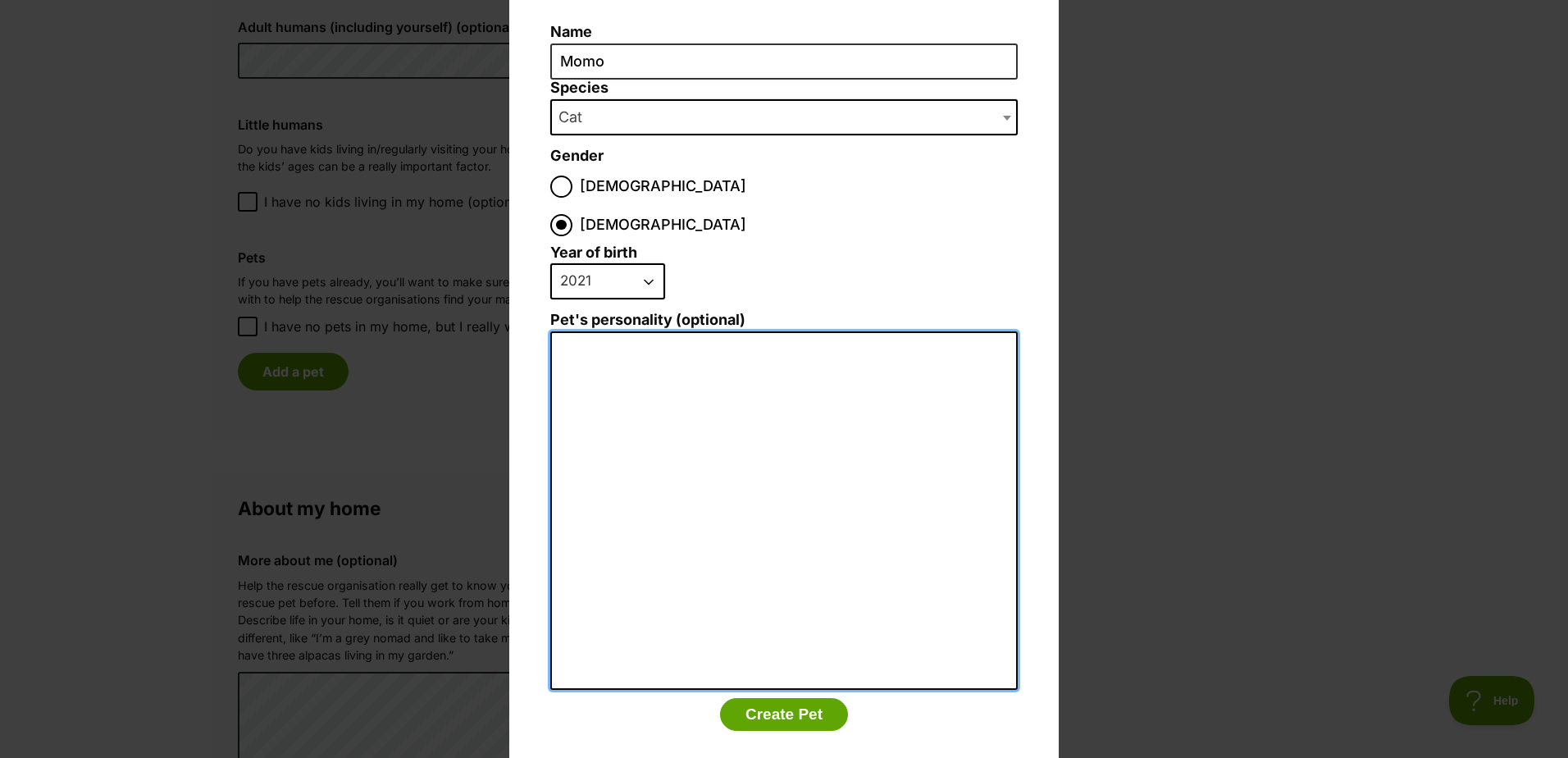
click at [798, 350] on textarea "Pet's personality (optional)" at bounding box center [784, 511] width 467 height 360
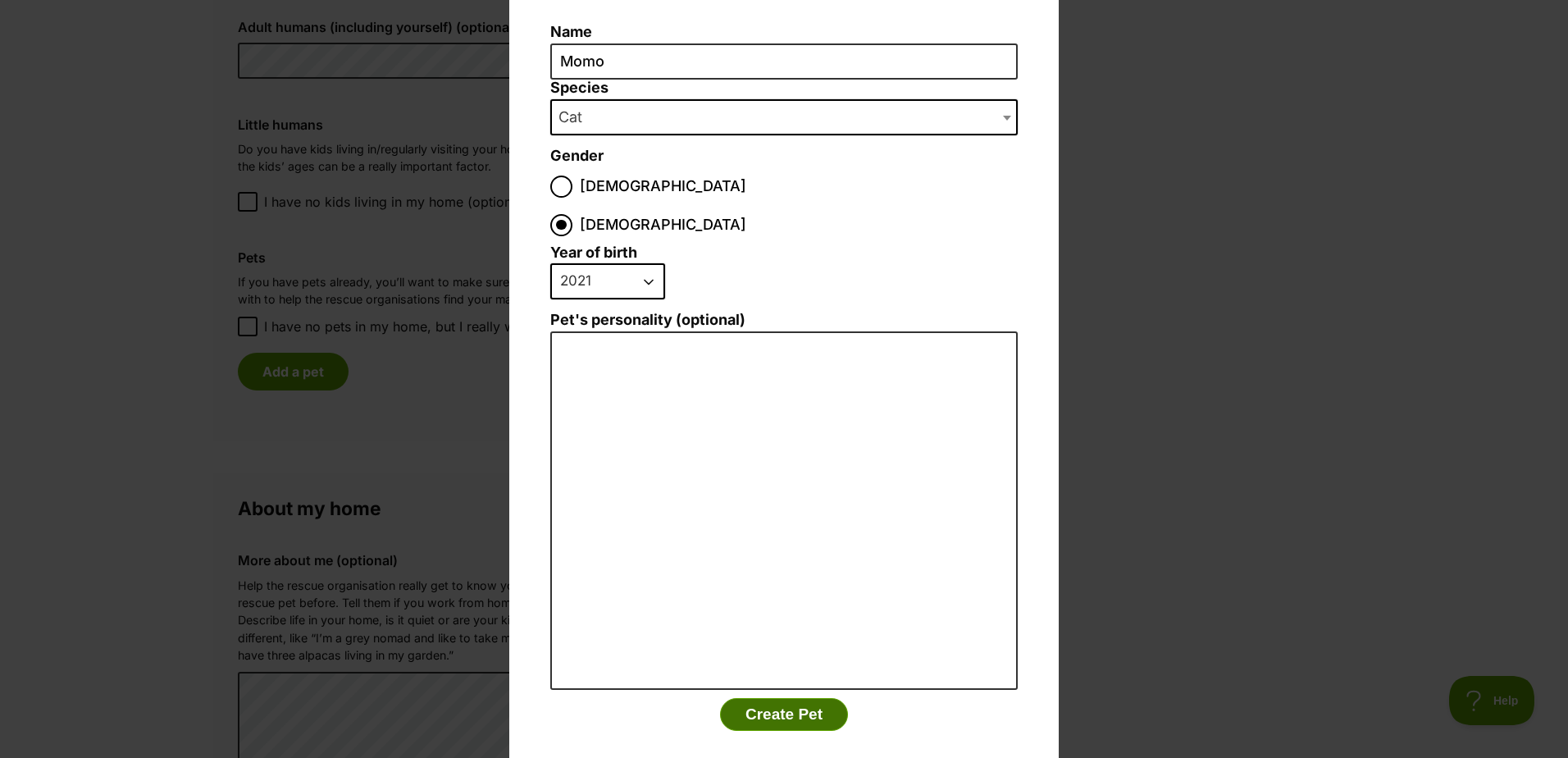
click at [761, 698] on button "Create Pet" at bounding box center [784, 715] width 128 height 33
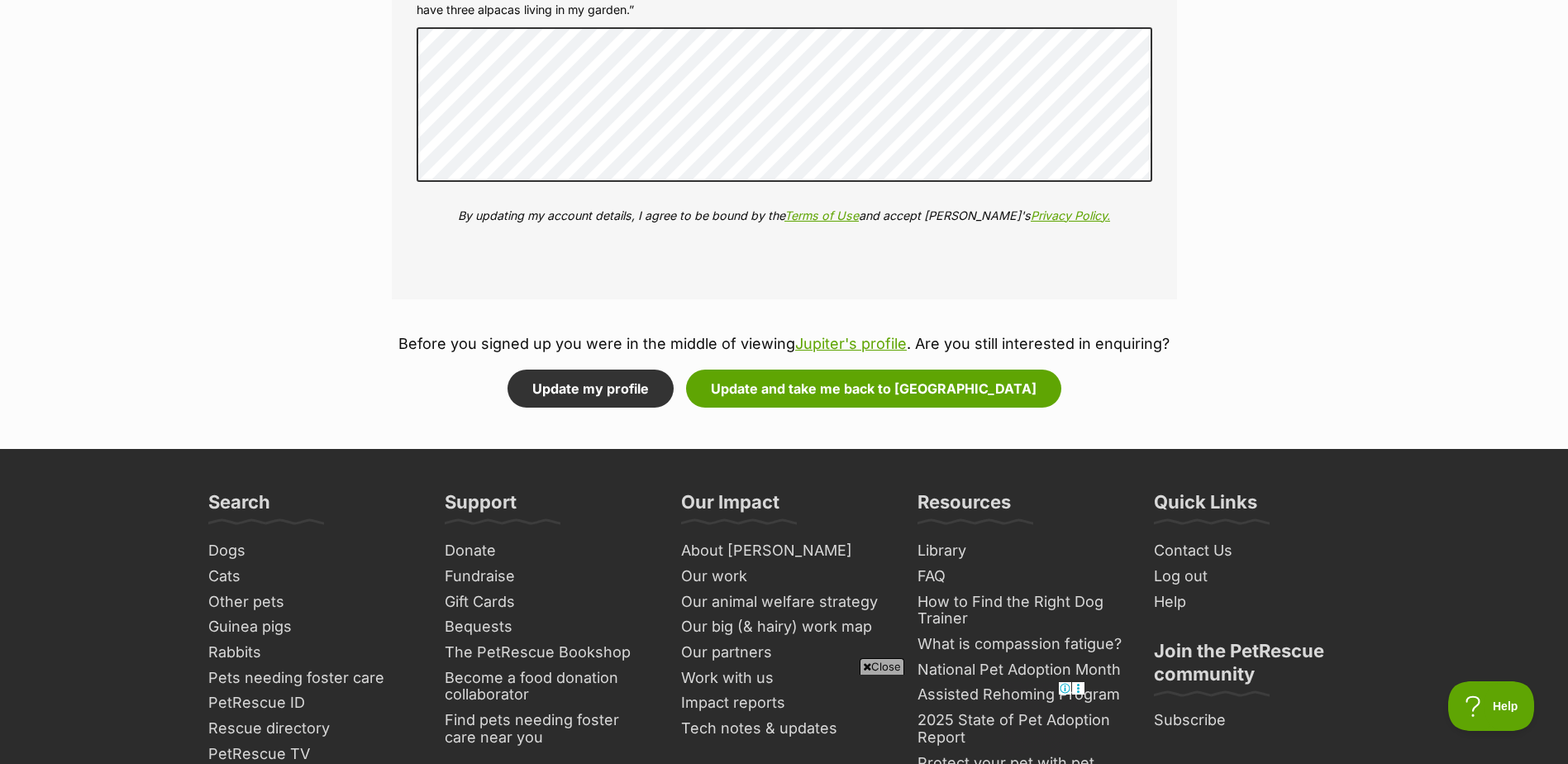
scroll to position [2149, 0]
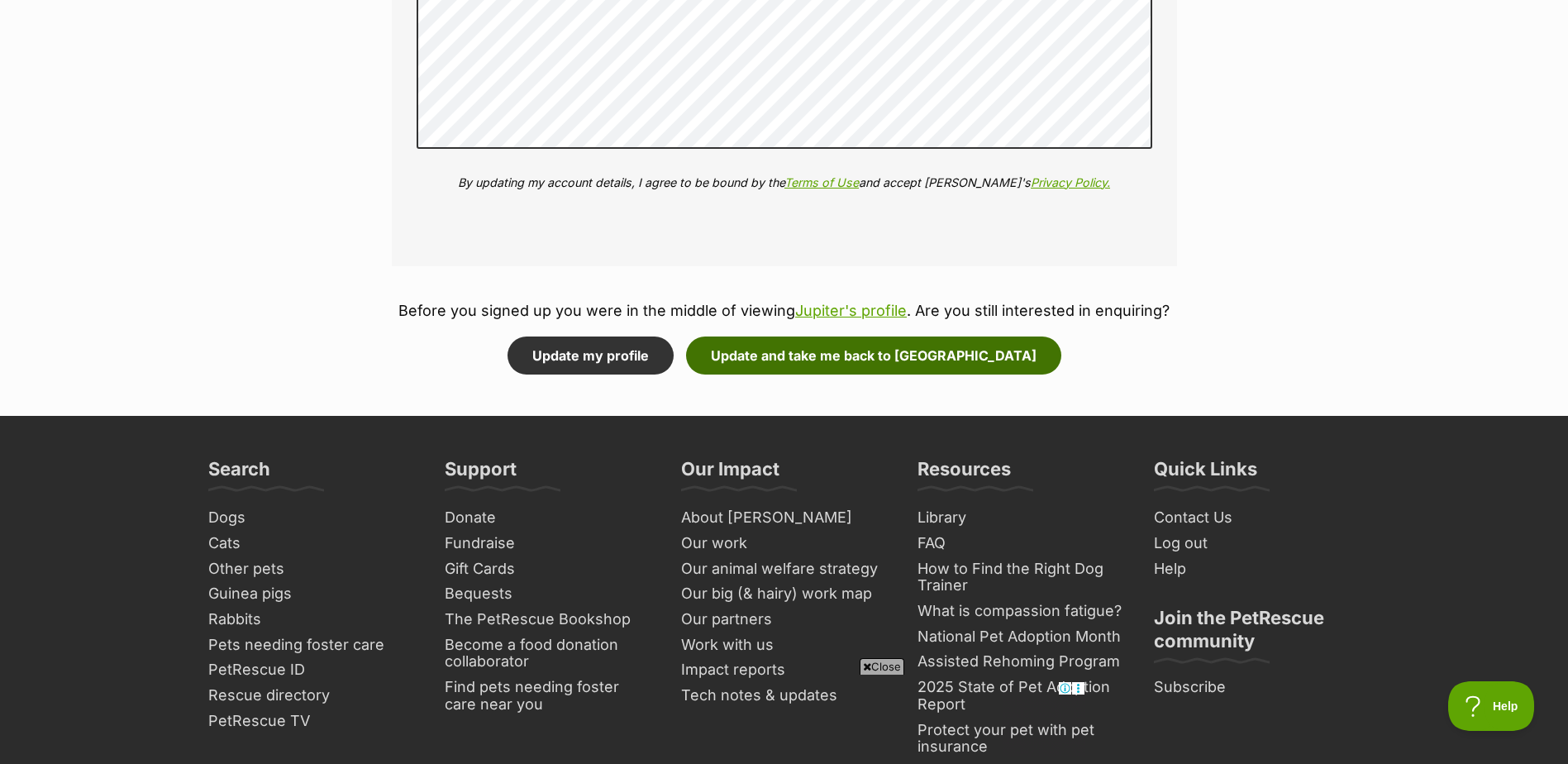
click at [841, 353] on button "Update and take me back to Jupiter" at bounding box center [874, 356] width 376 height 38
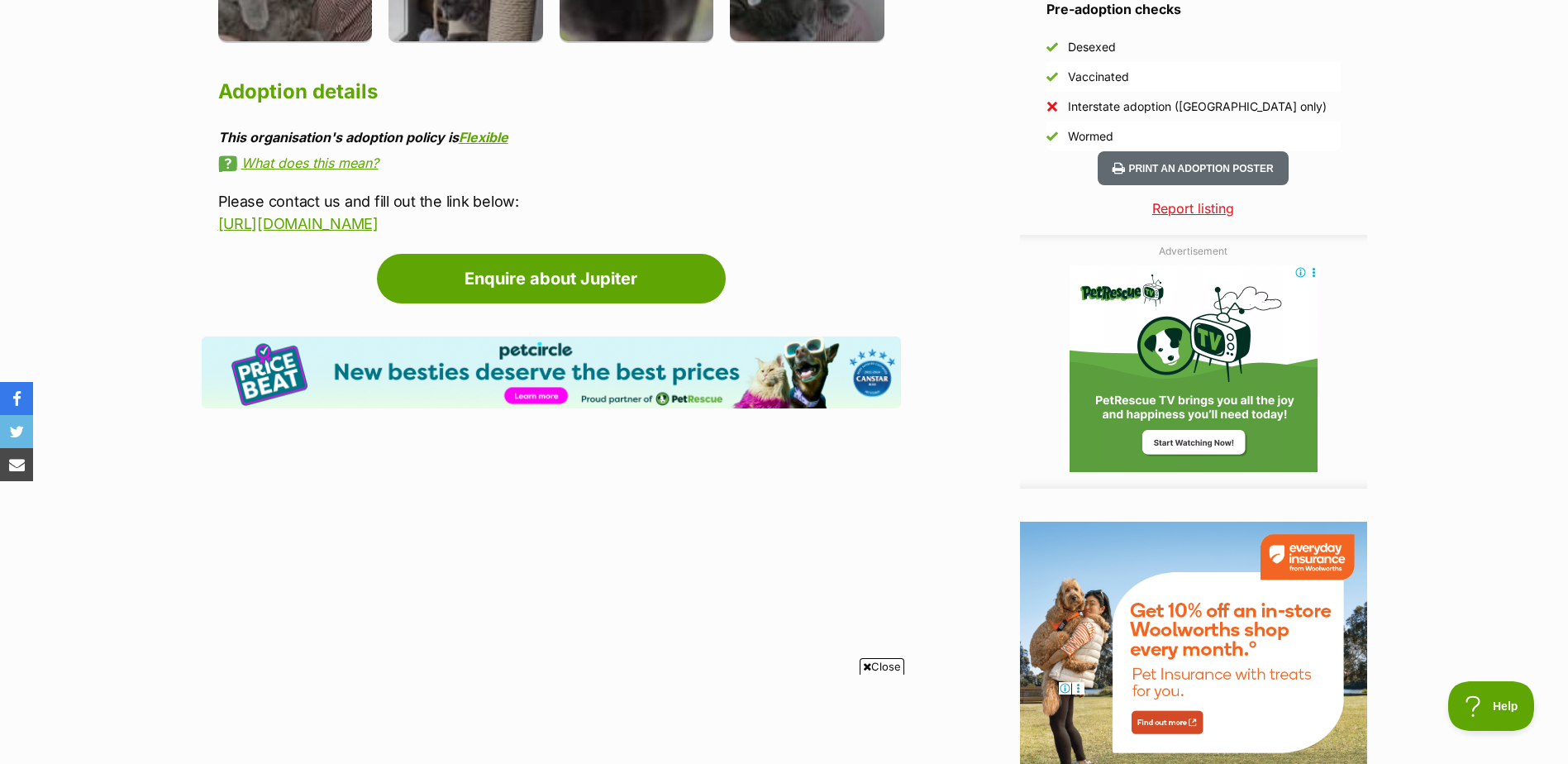
scroll to position [1571, 0]
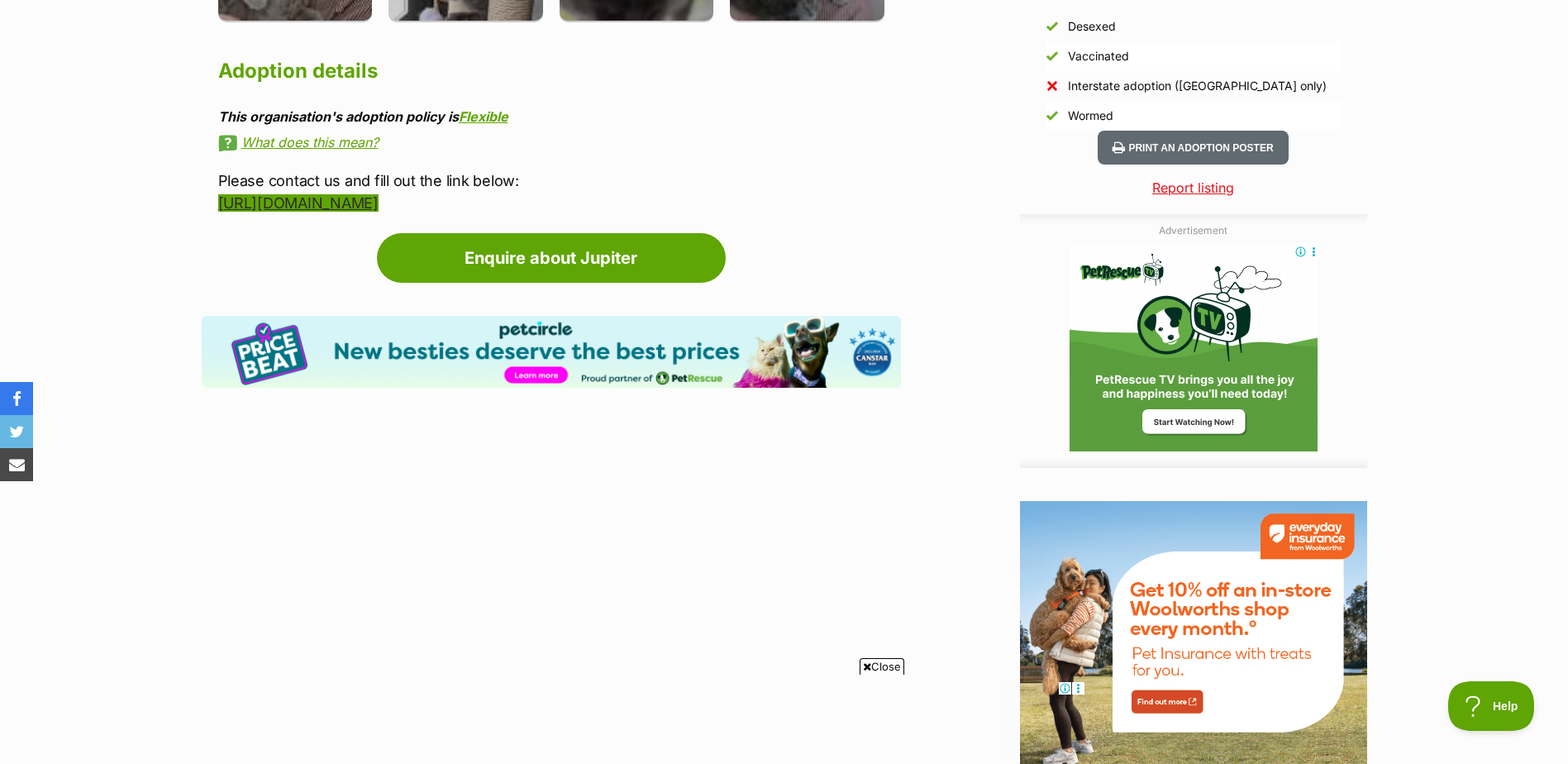
click at [379, 203] on link "[URL][DOMAIN_NAME]" at bounding box center [298, 203] width 160 height 18
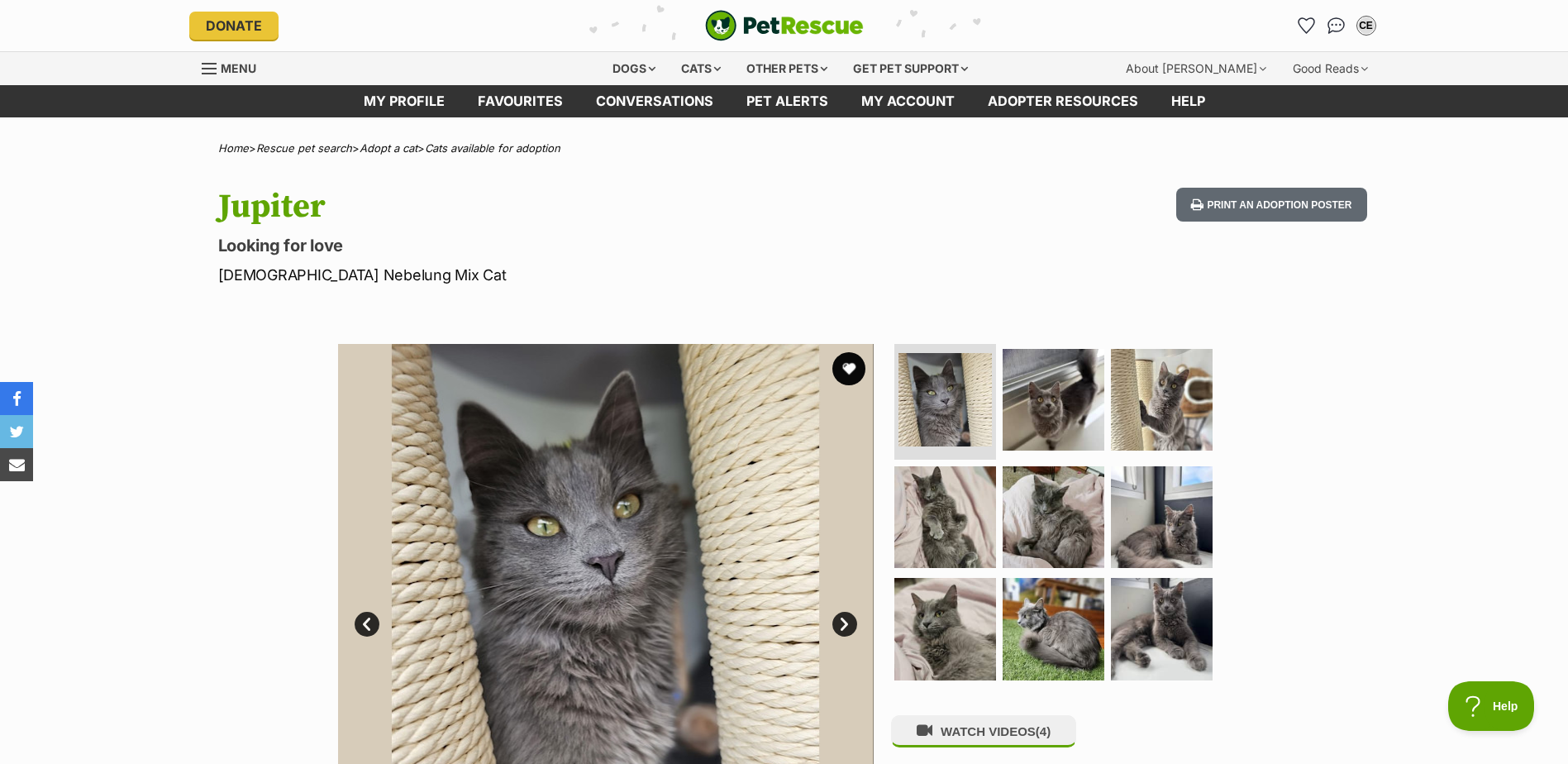
scroll to position [0, 0]
